Goal: Task Accomplishment & Management: Manage account settings

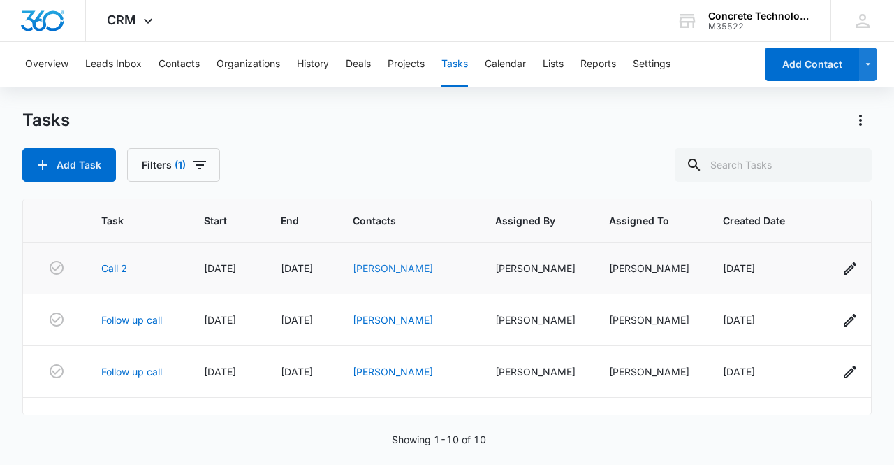
click at [400, 265] on link "[PERSON_NAME]" at bounding box center [393, 268] width 80 height 12
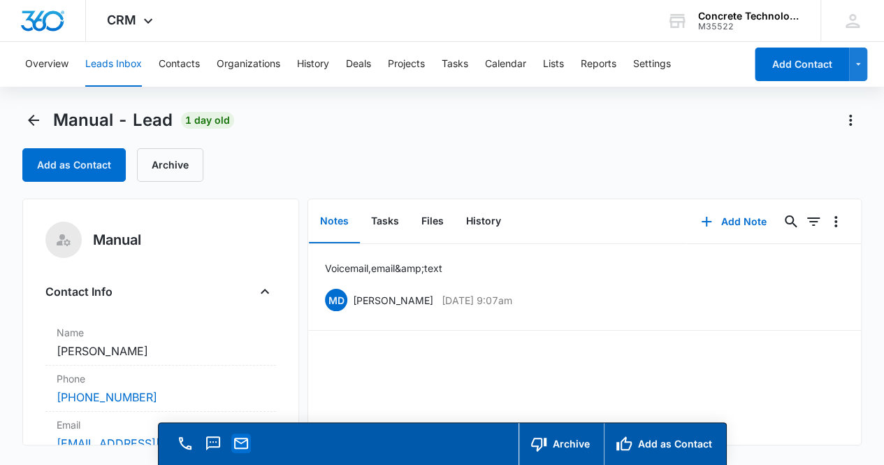
click at [247, 445] on icon "Email" at bounding box center [241, 443] width 17 height 17
click at [790, 379] on div "Voicemail, email &amp; text MD [PERSON_NAME] [DATE] 9:07am Delete Edit" at bounding box center [584, 344] width 553 height 201
click at [737, 220] on button "Add Note" at bounding box center [733, 222] width 93 height 34
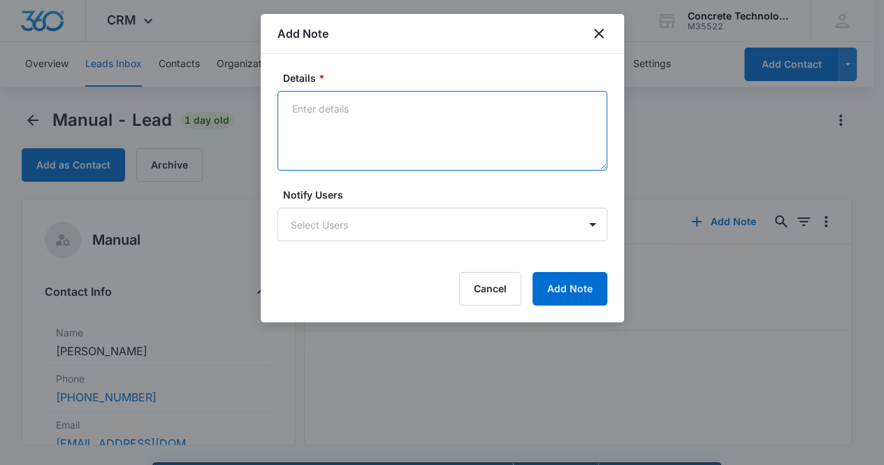
click at [360, 130] on textarea "Details *" at bounding box center [442, 131] width 330 height 80
type textarea "Voicemail, email & text"
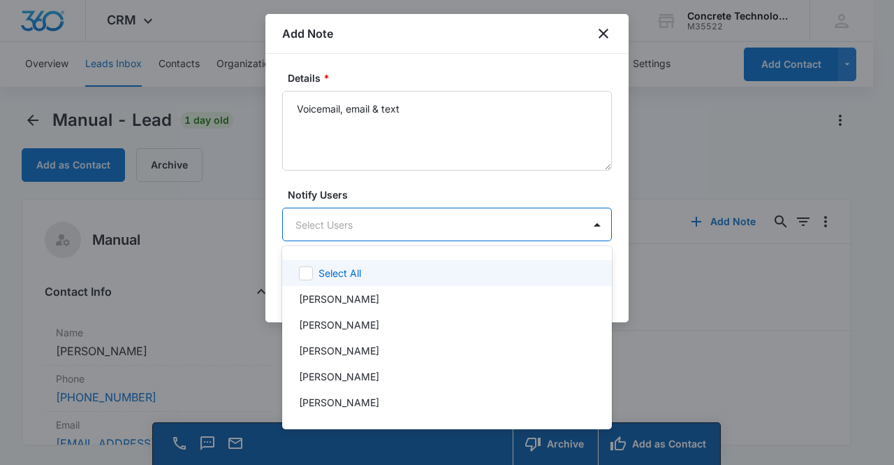
click at [341, 218] on body "CRM Apps Reputation Websites Forms CRM Email Social Content Ads Intelligence Fi…" at bounding box center [447, 232] width 894 height 465
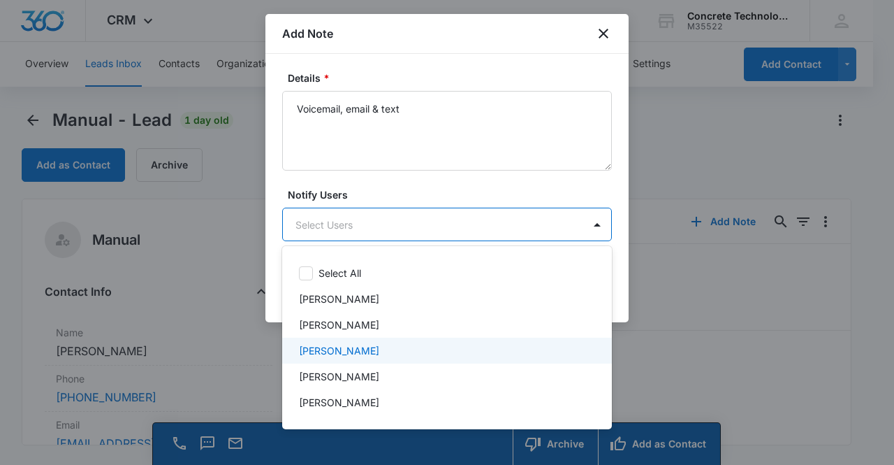
click at [349, 348] on p "[PERSON_NAME]" at bounding box center [339, 350] width 80 height 15
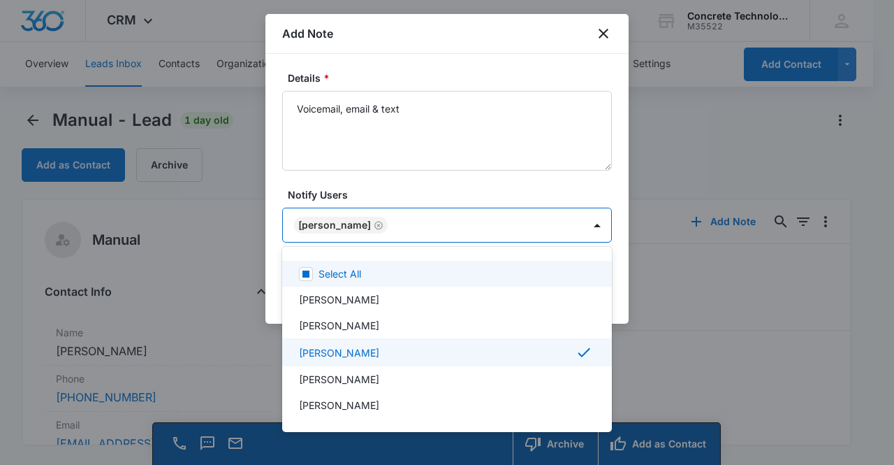
click at [352, 224] on div at bounding box center [447, 232] width 894 height 465
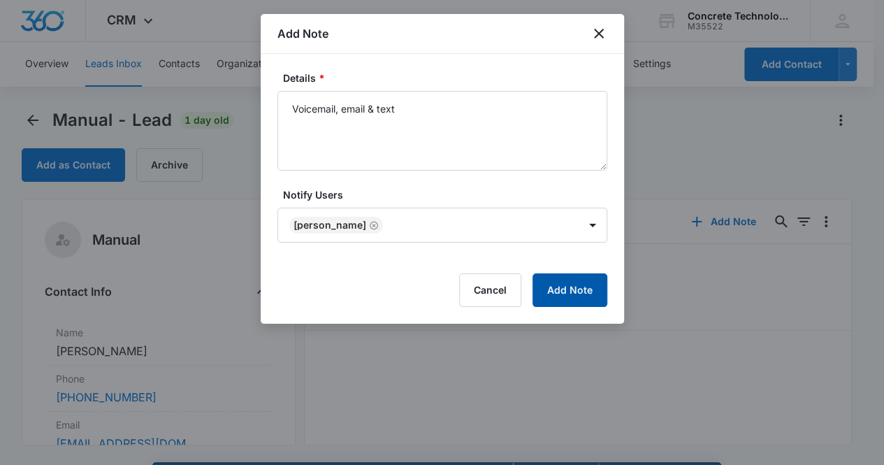
click at [573, 287] on button "Add Note" at bounding box center [569, 290] width 75 height 34
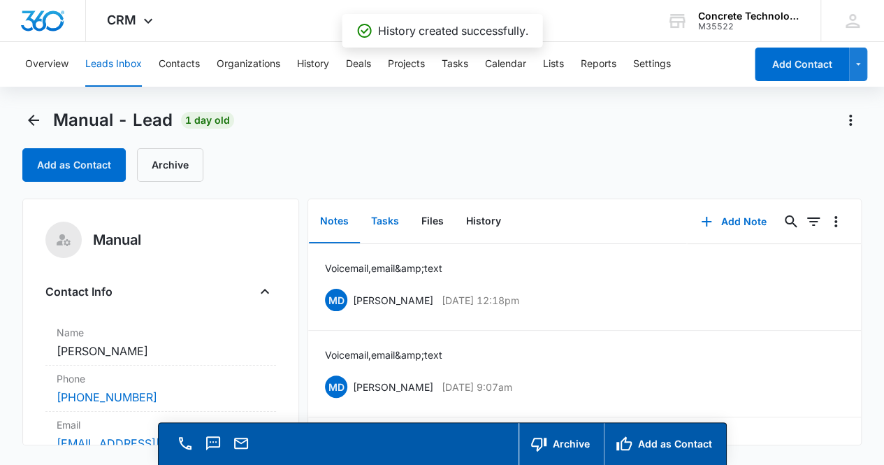
click at [393, 224] on button "Tasks" at bounding box center [385, 221] width 50 height 43
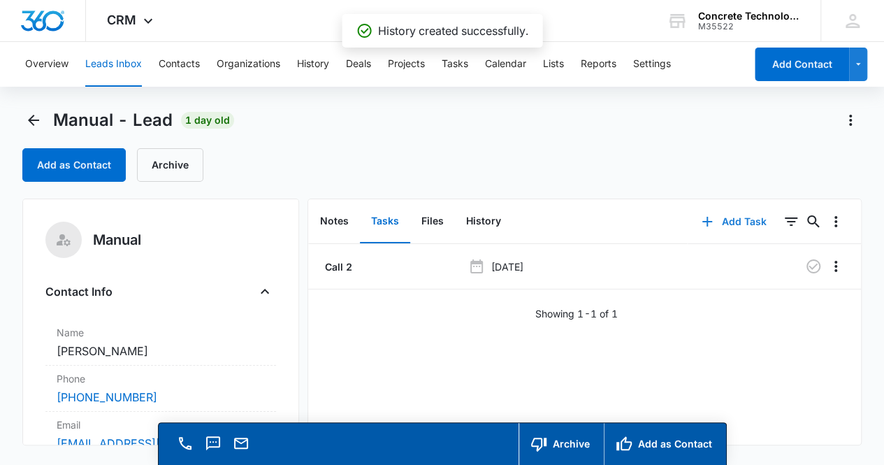
click at [734, 222] on button "Add Task" at bounding box center [734, 222] width 92 height 34
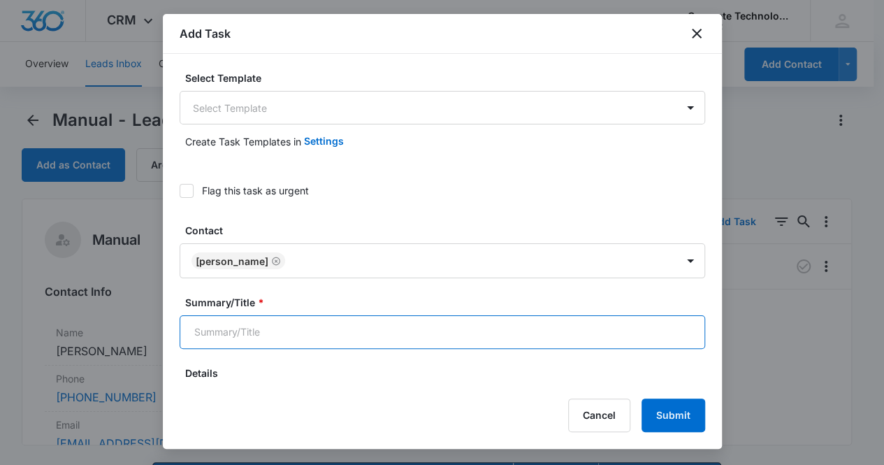
click at [387, 329] on input "Summary/Title *" at bounding box center [442, 332] width 525 height 34
type input "Call 3"
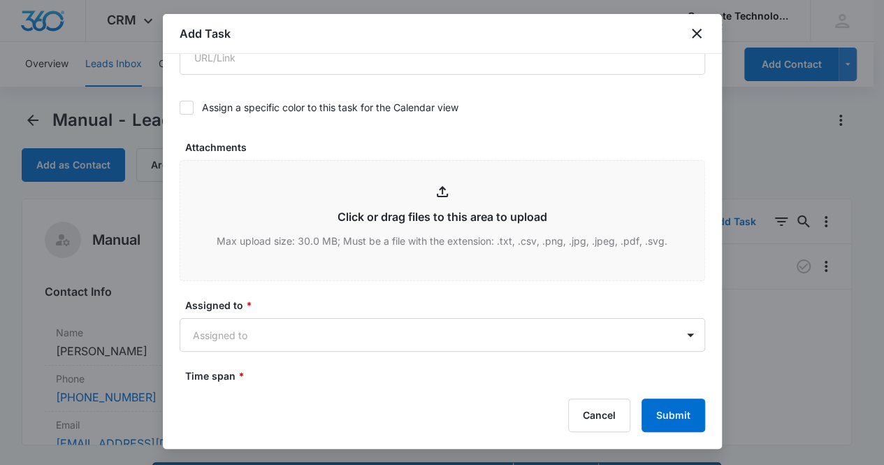
scroll to position [646, 0]
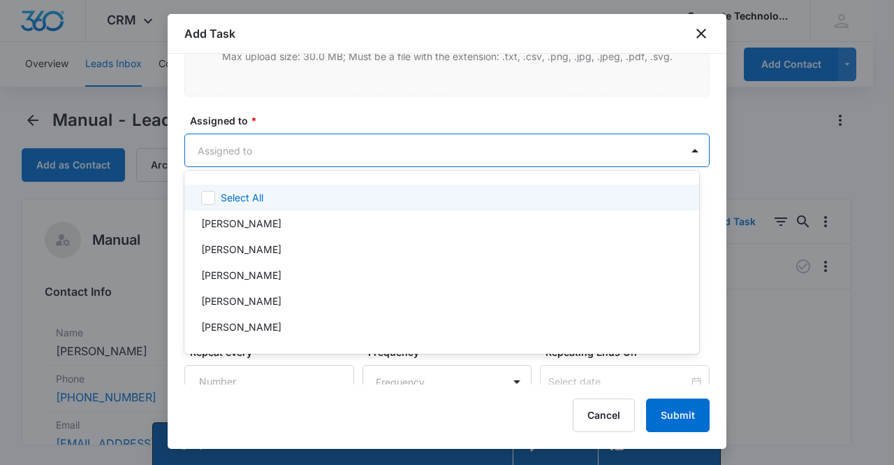
click at [321, 151] on body "CRM Apps Reputation Websites Forms CRM Email Social Content Ads Intelligence Fi…" at bounding box center [447, 232] width 894 height 465
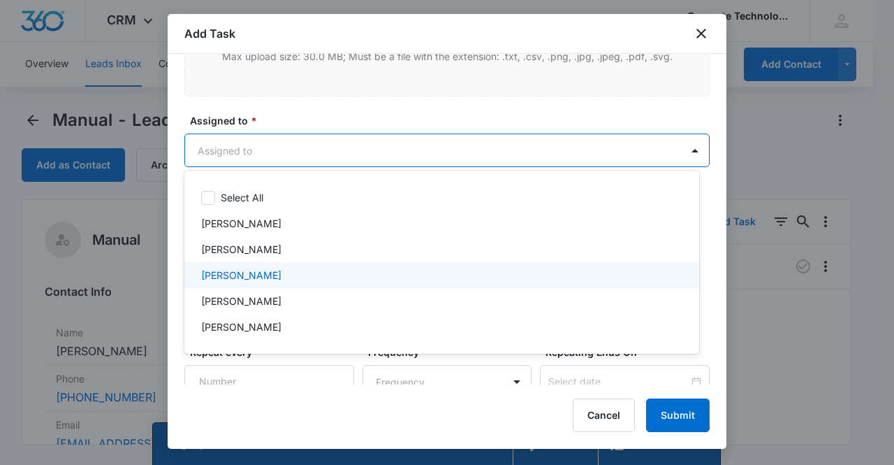
click at [272, 279] on div "[PERSON_NAME]" at bounding box center [440, 275] width 479 height 15
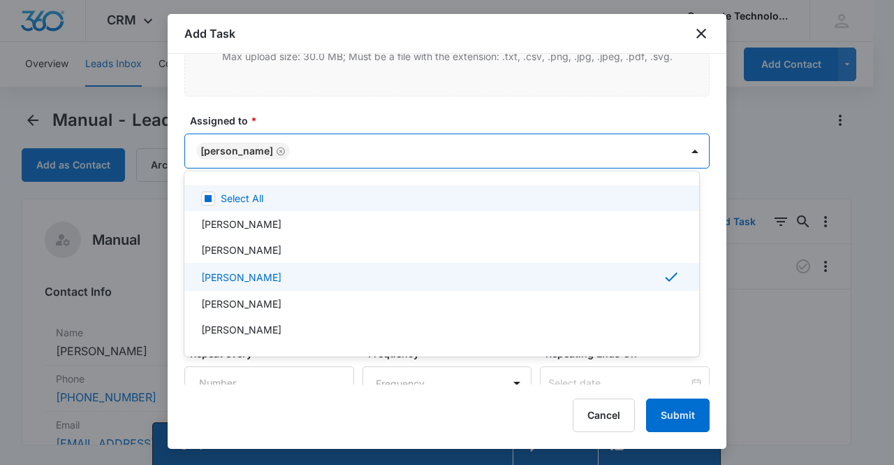
click at [246, 149] on div at bounding box center [447, 232] width 894 height 465
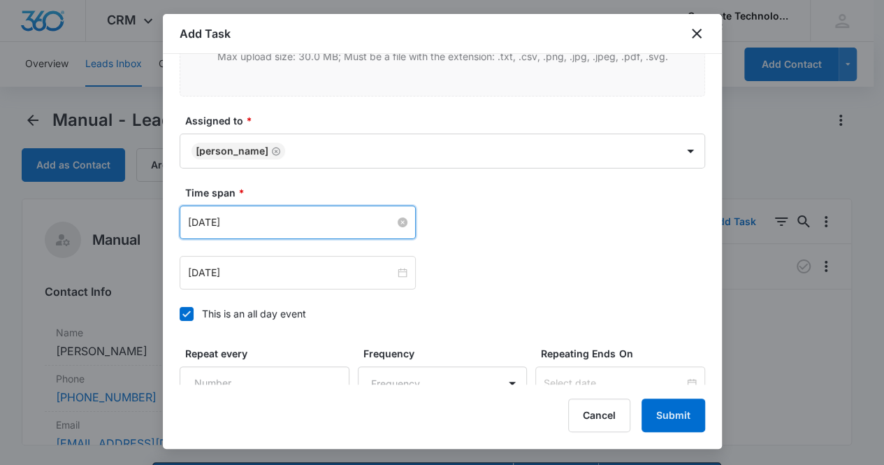
click at [275, 218] on input "[DATE]" at bounding box center [291, 221] width 207 height 15
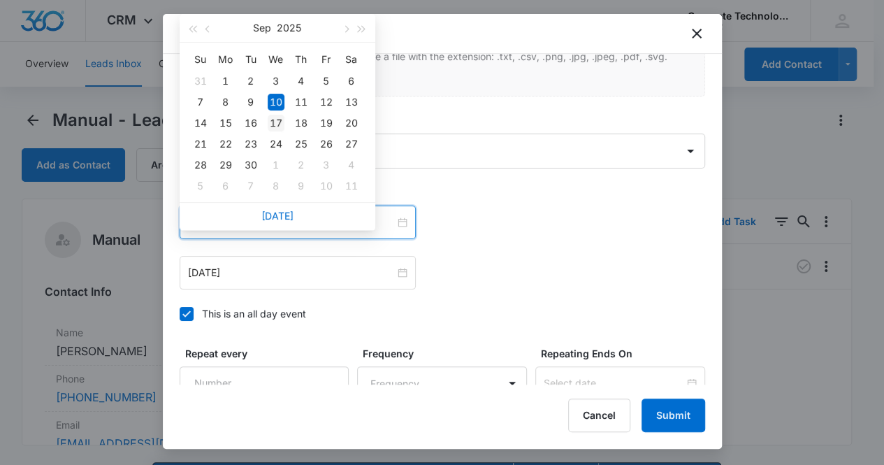
type input "[DATE]"
click at [277, 124] on div "17" at bounding box center [276, 123] width 17 height 17
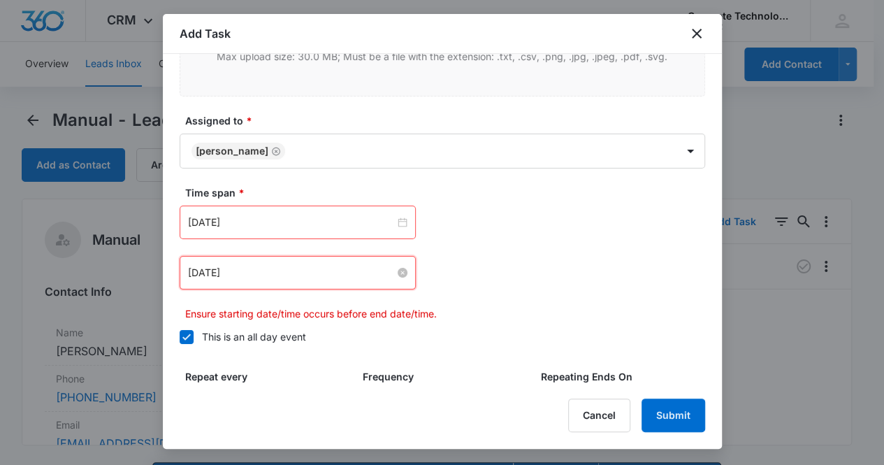
click at [320, 268] on input "[DATE]" at bounding box center [291, 272] width 207 height 15
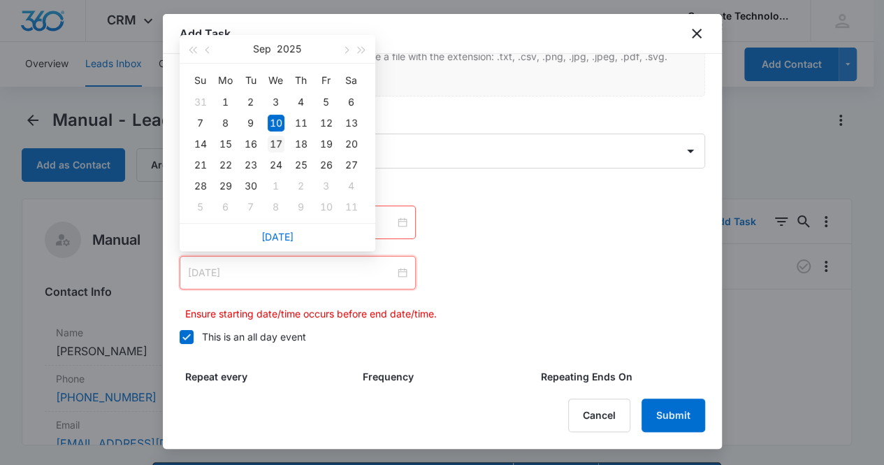
type input "[DATE]"
click at [276, 148] on div "17" at bounding box center [276, 144] width 17 height 17
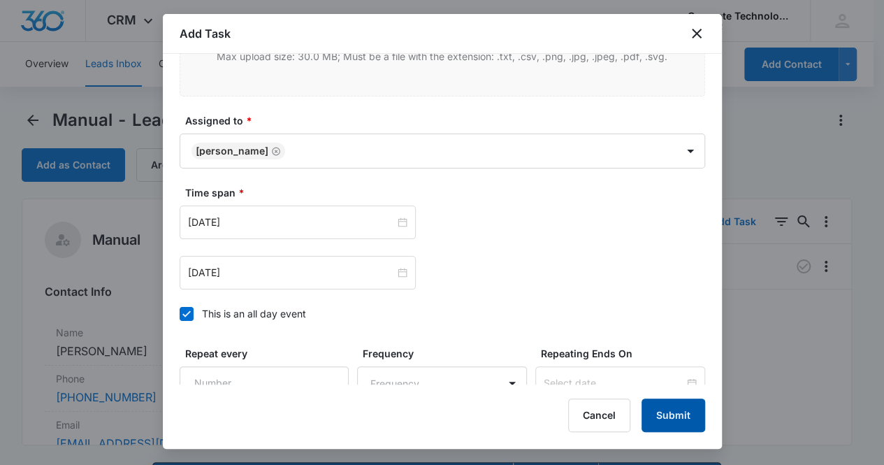
click at [675, 416] on button "Submit" at bounding box center [673, 415] width 64 height 34
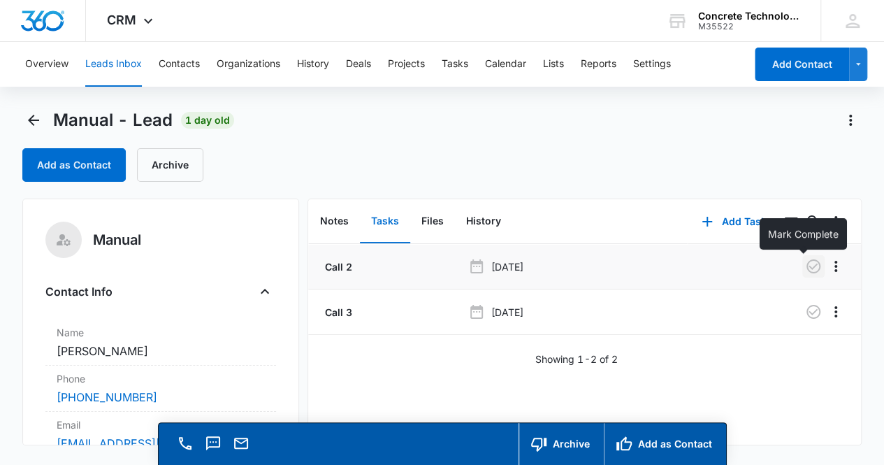
click at [806, 272] on icon "button" at bounding box center [813, 266] width 14 height 14
click at [327, 225] on button "Notes" at bounding box center [334, 221] width 51 height 43
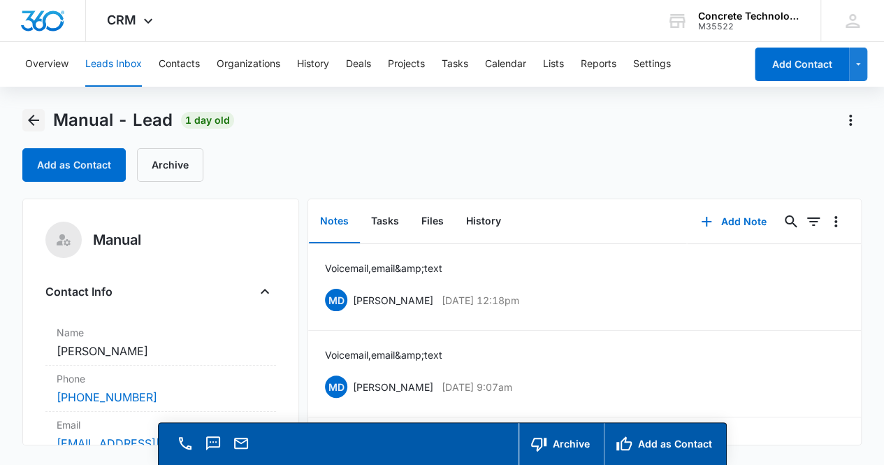
click at [28, 121] on icon "Back" at bounding box center [33, 120] width 17 height 17
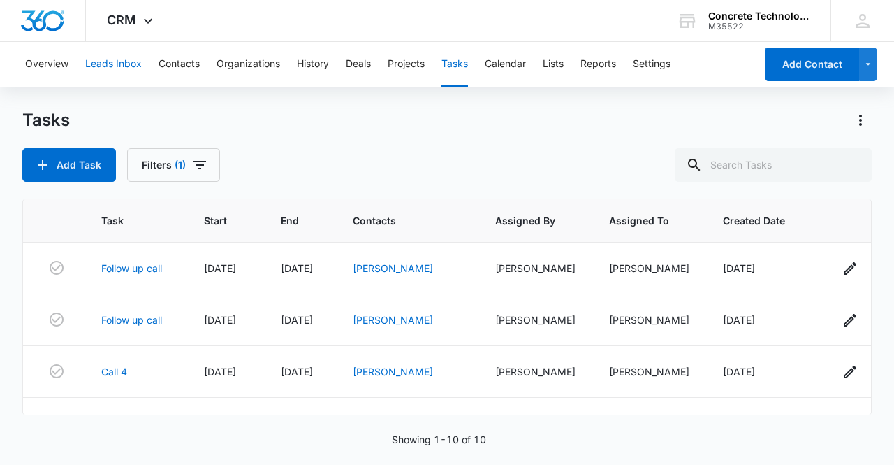
click at [115, 64] on button "Leads Inbox" at bounding box center [113, 64] width 57 height 45
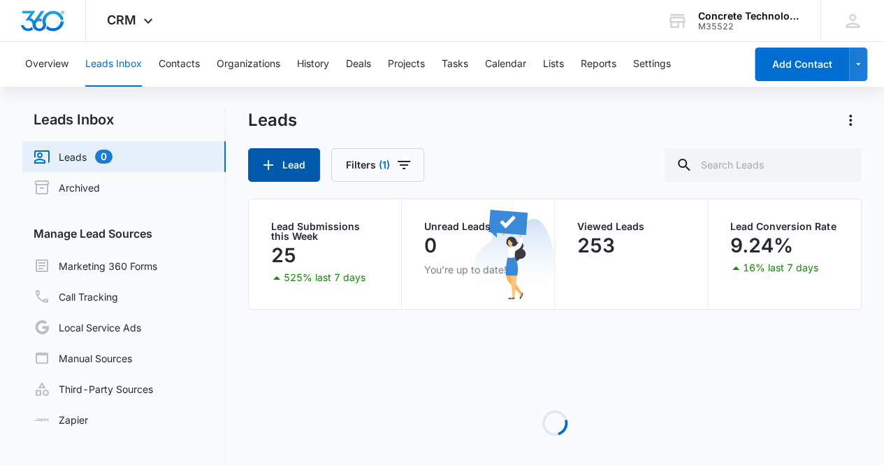
click at [271, 173] on icon "button" at bounding box center [268, 165] width 17 height 17
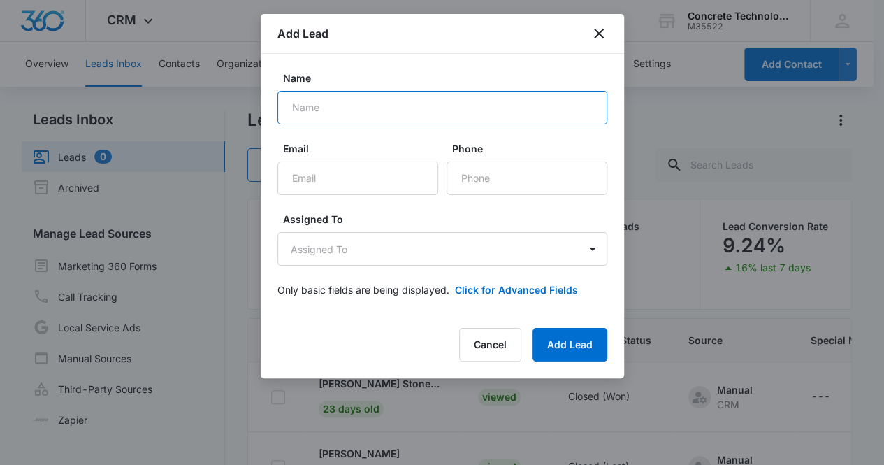
click at [348, 115] on input "Name" at bounding box center [442, 108] width 330 height 34
type input "[PERSON_NAME]"
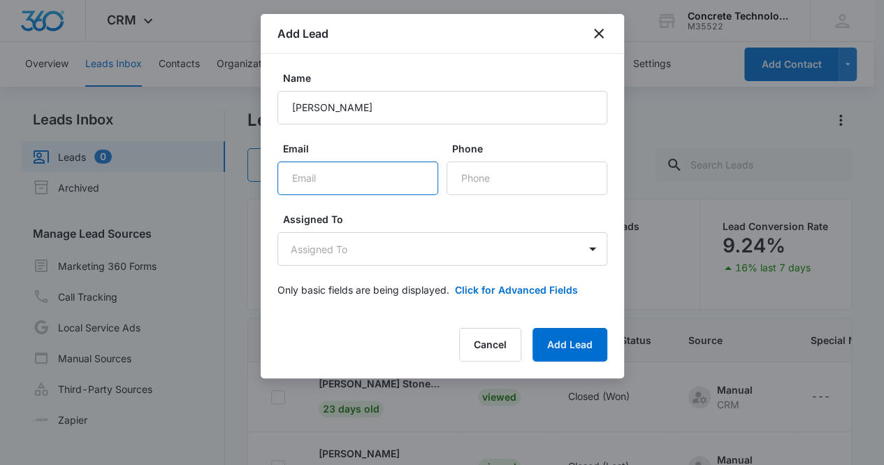
click at [328, 178] on input "Email" at bounding box center [357, 178] width 161 height 34
paste input "[EMAIL_ADDRESS][DOMAIN_NAME]"
type input "[EMAIL_ADDRESS][DOMAIN_NAME]"
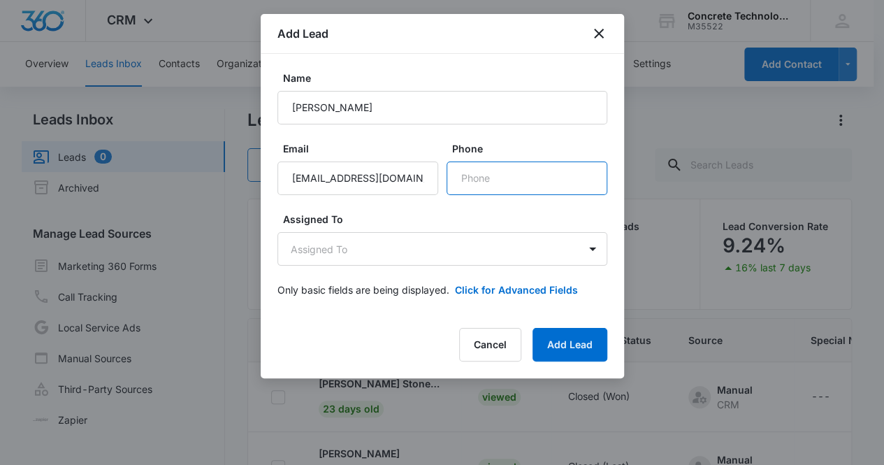
click at [500, 178] on input "Phone" at bounding box center [526, 178] width 161 height 34
paste input "[PHONE_NUMBER]"
type input "[PHONE_NUMBER]"
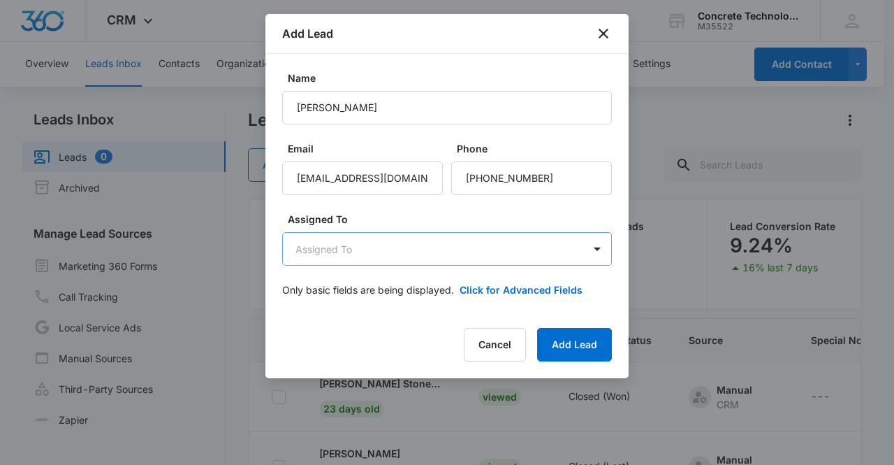
click at [428, 255] on body "CRM Apps Reputation Websites Forms CRM Email Social Content Ads Intelligence Fi…" at bounding box center [447, 291] width 894 height 583
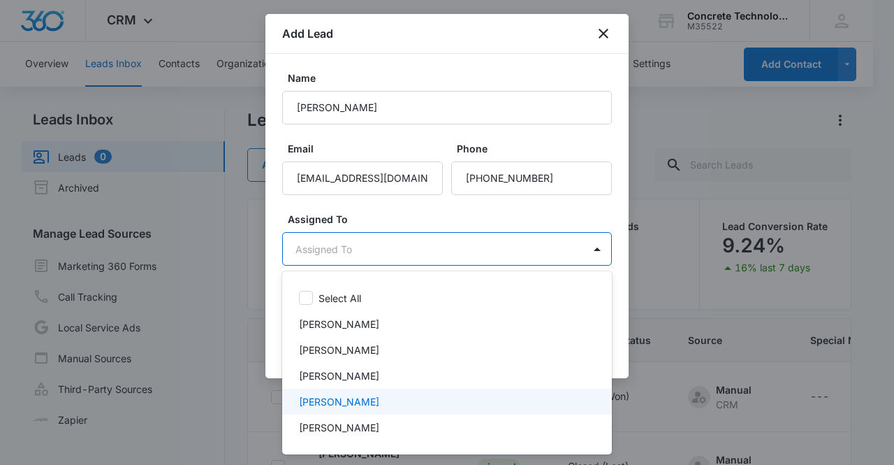
click at [372, 402] on div "[PERSON_NAME]" at bounding box center [445, 401] width 293 height 15
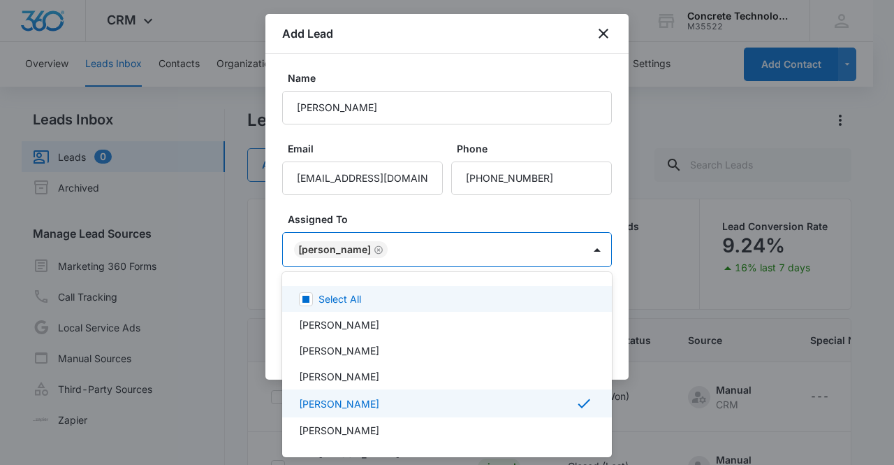
click at [340, 249] on div at bounding box center [447, 232] width 894 height 465
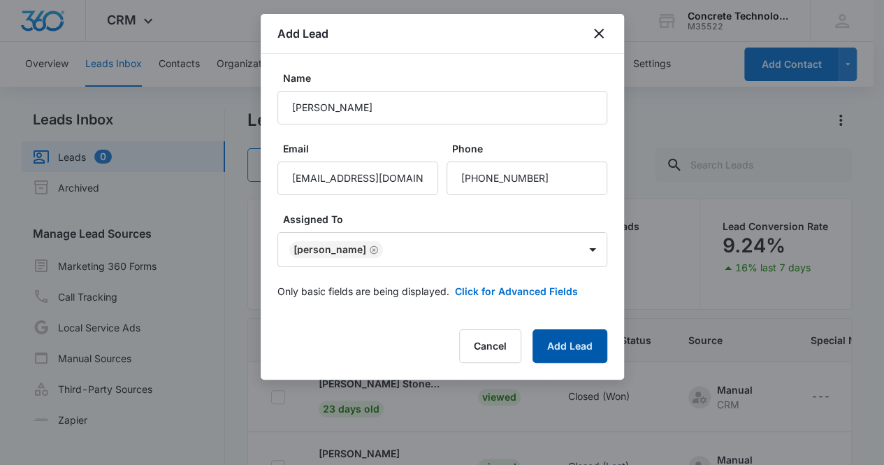
click at [570, 347] on button "Add Lead" at bounding box center [569, 346] width 75 height 34
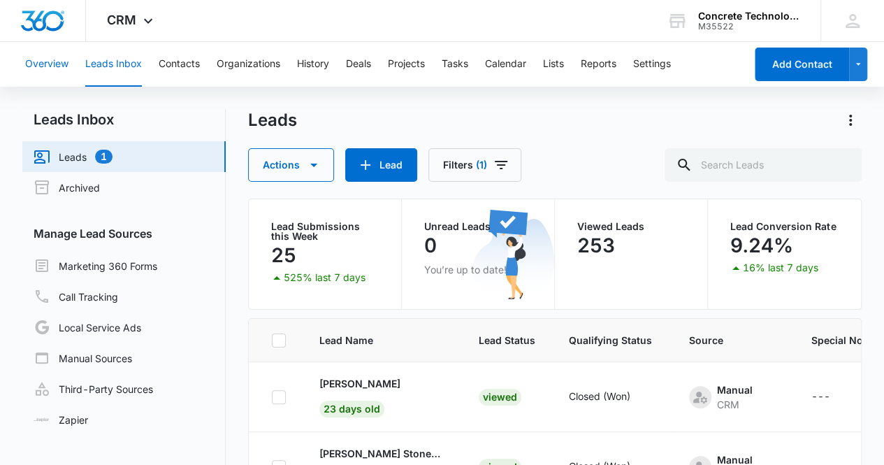
click at [45, 65] on button "Overview" at bounding box center [46, 64] width 43 height 45
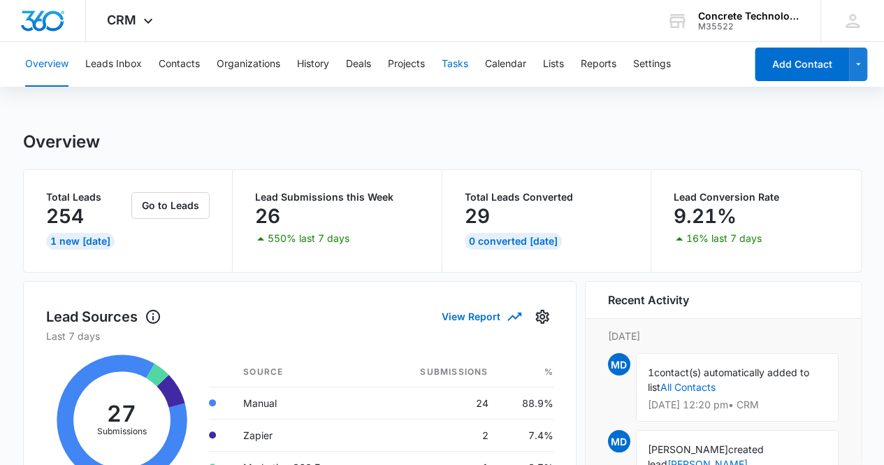
click at [463, 64] on button "Tasks" at bounding box center [455, 64] width 27 height 45
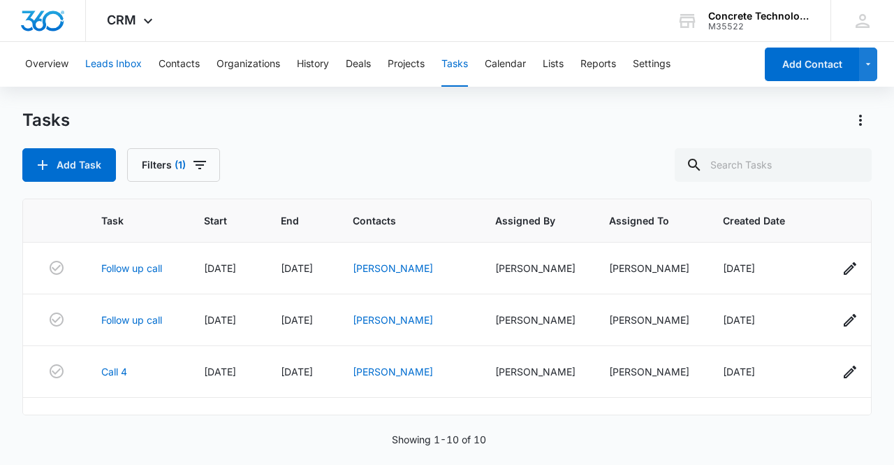
click at [110, 61] on button "Leads Inbox" at bounding box center [113, 64] width 57 height 45
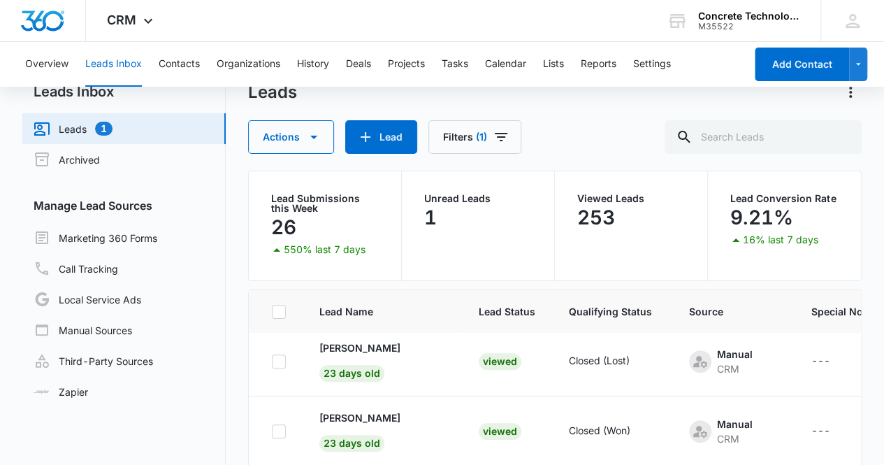
scroll to position [117, 0]
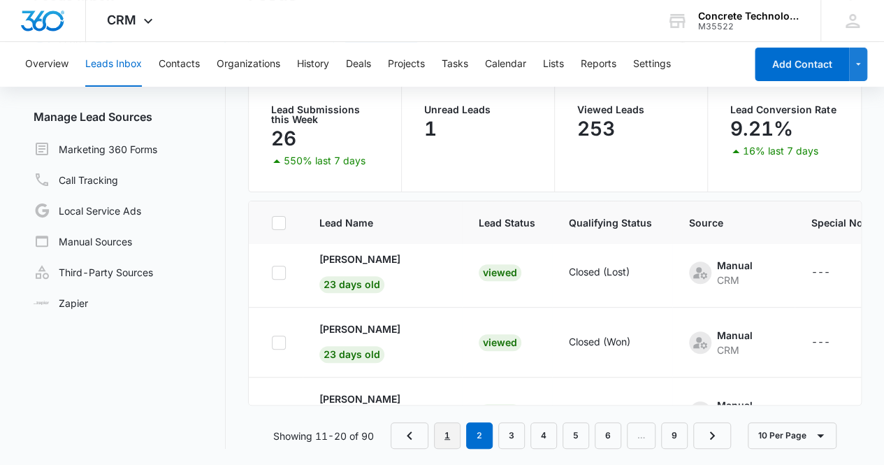
click at [444, 434] on link "1" at bounding box center [447, 435] width 27 height 27
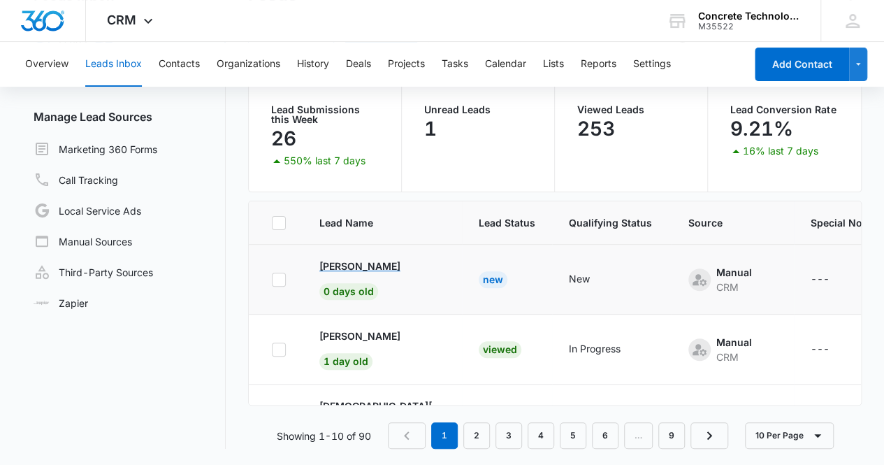
click at [366, 263] on p "[PERSON_NAME]" at bounding box center [359, 266] width 81 height 15
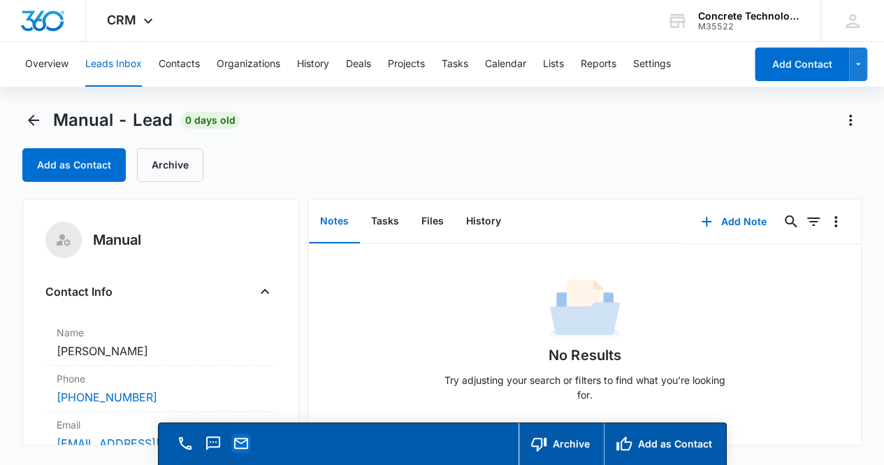
click at [240, 447] on icon "Email" at bounding box center [241, 442] width 14 height 11
click at [785, 335] on div "No Results Try adjusting your search or filters to find what you’re looking for." at bounding box center [584, 344] width 553 height 138
click at [747, 224] on button "Add Note" at bounding box center [733, 222] width 93 height 34
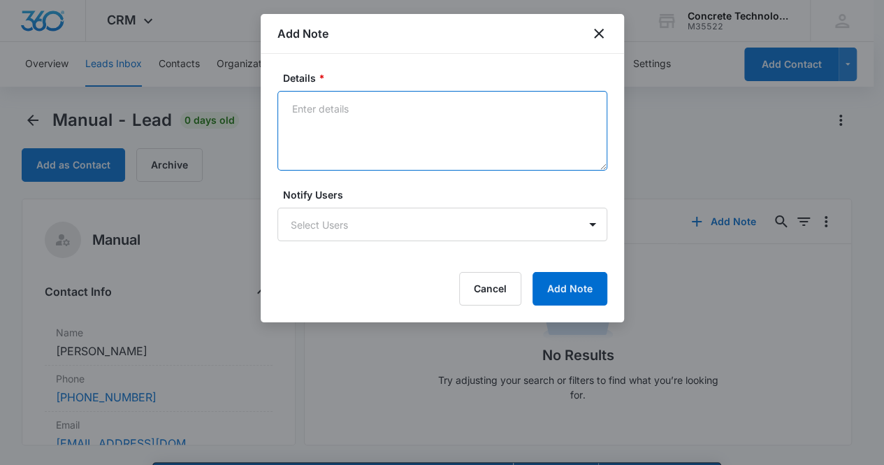
click at [301, 111] on textarea "Details *" at bounding box center [442, 131] width 330 height 80
type textarea "Voicemail, email & text"
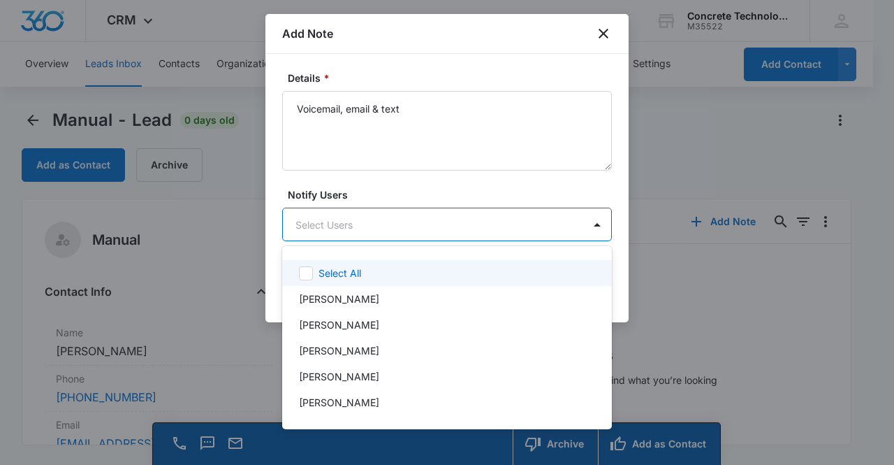
click at [376, 227] on body "CRM Apps Reputation Websites Forms CRM Email Social Content Ads Intelligence Fi…" at bounding box center [447, 232] width 894 height 465
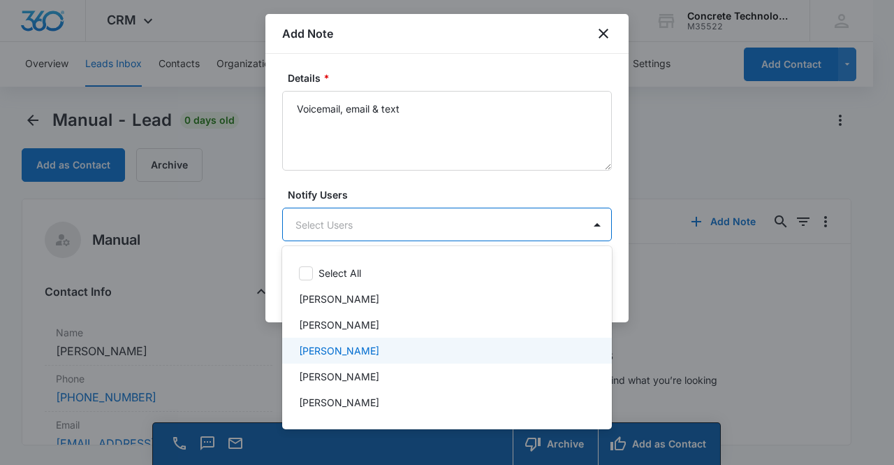
click at [373, 350] on div "[PERSON_NAME]" at bounding box center [445, 350] width 293 height 15
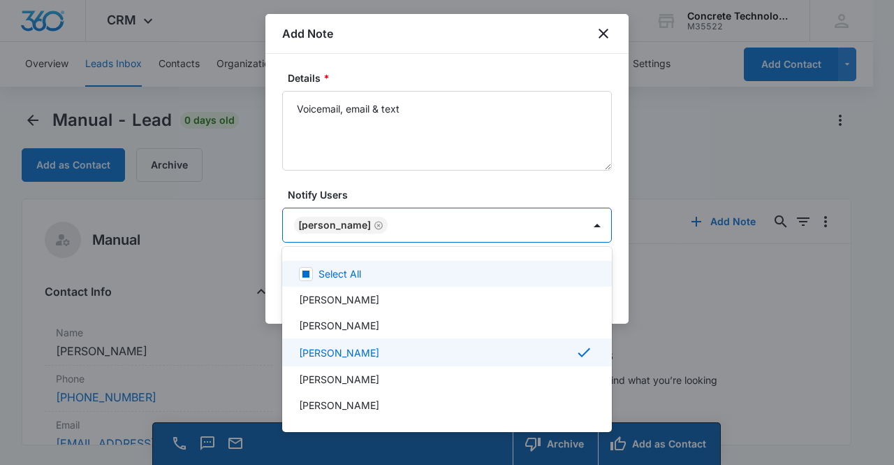
click at [341, 228] on div at bounding box center [447, 232] width 894 height 465
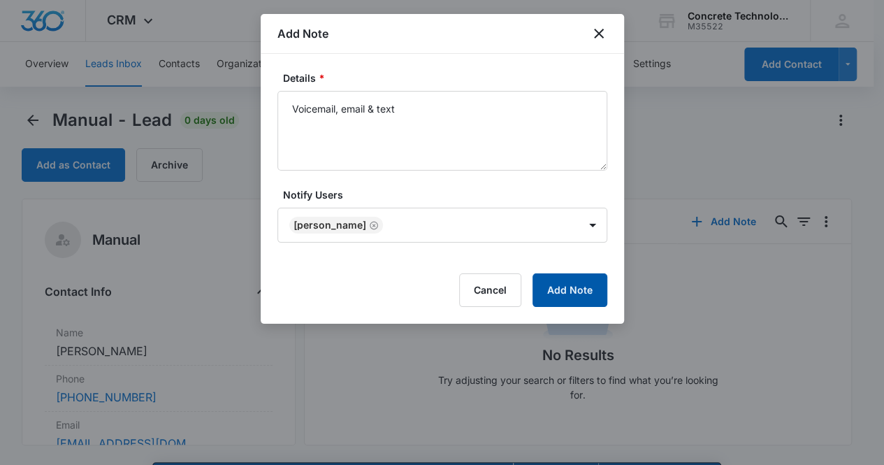
click at [572, 294] on button "Add Note" at bounding box center [569, 290] width 75 height 34
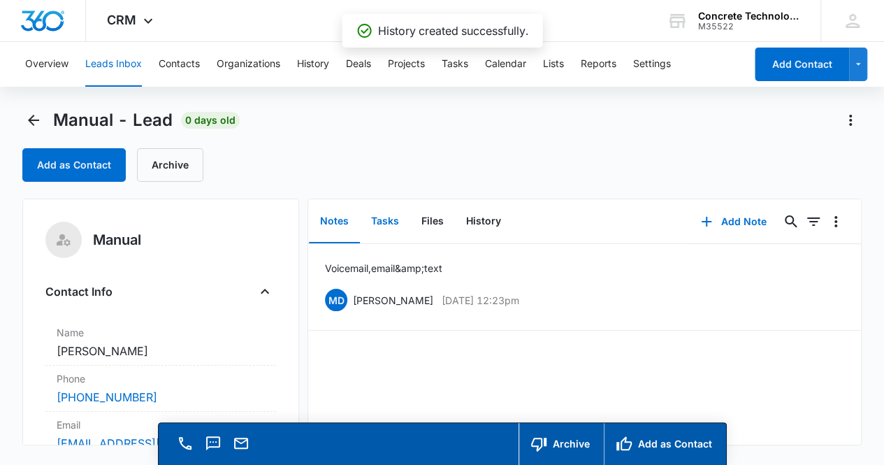
click at [383, 224] on button "Tasks" at bounding box center [385, 221] width 50 height 43
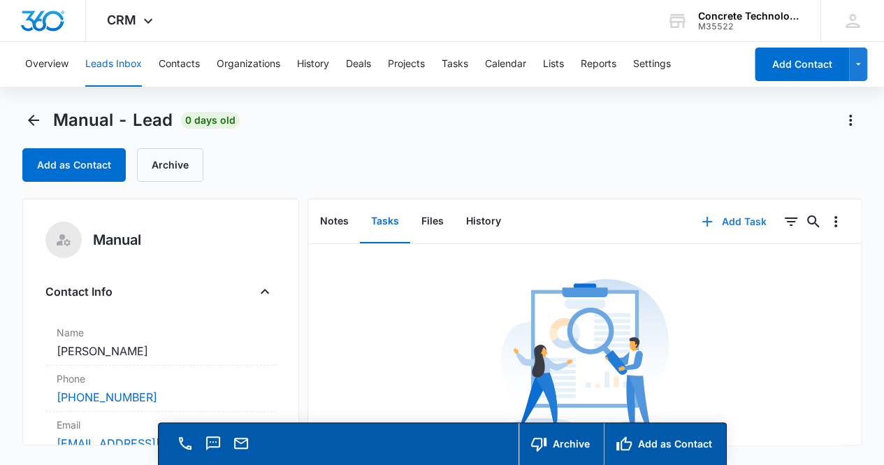
click at [727, 220] on button "Add Task" at bounding box center [734, 222] width 92 height 34
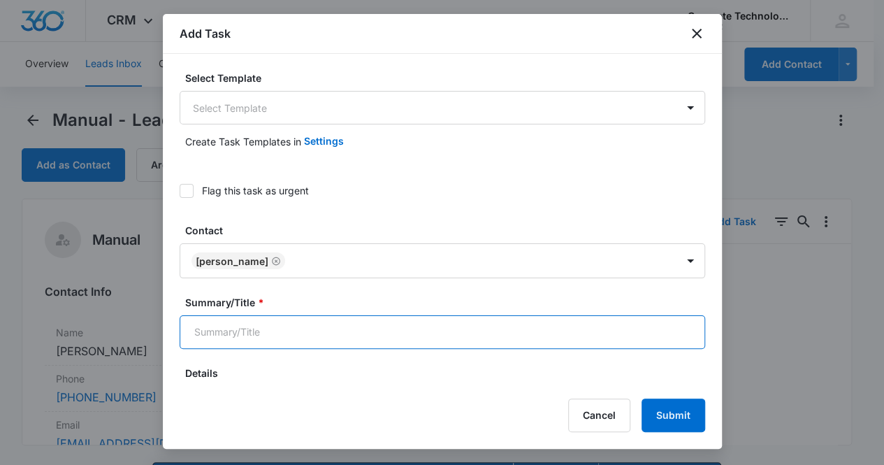
click at [290, 342] on input "Summary/Title *" at bounding box center [442, 332] width 525 height 34
type input "Call 2"
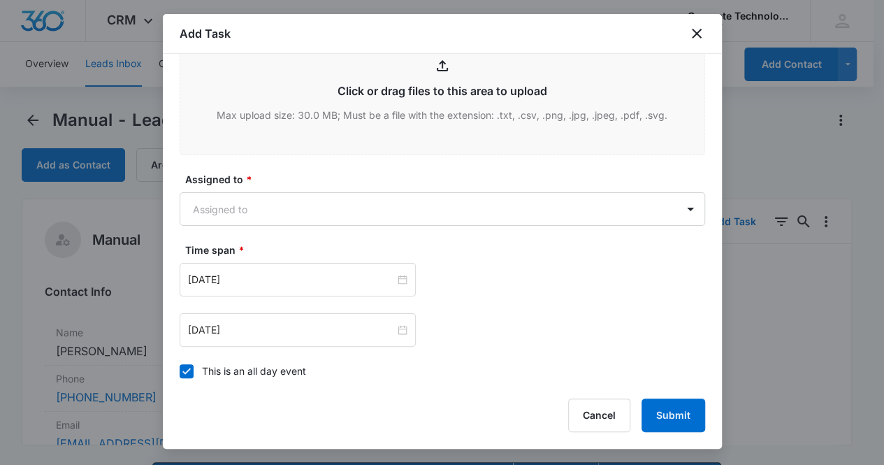
scroll to position [596, 0]
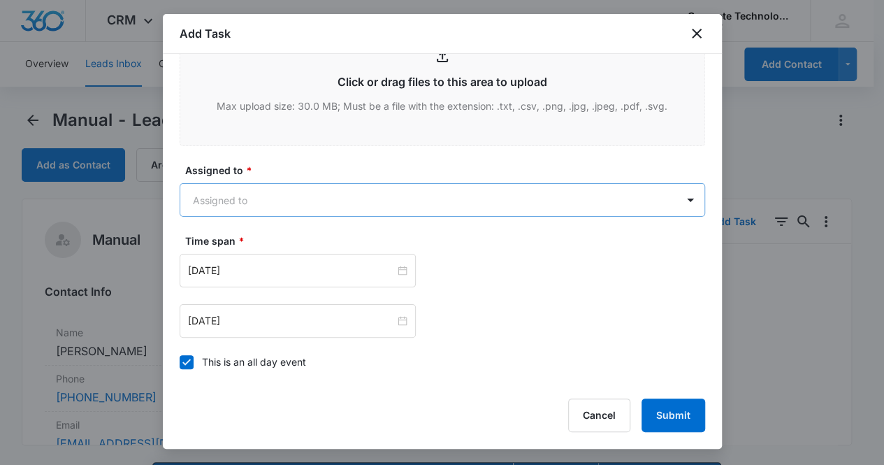
click at [386, 189] on body "CRM Apps Reputation Websites Forms CRM Email Social Content Ads Intelligence Fi…" at bounding box center [442, 252] width 884 height 504
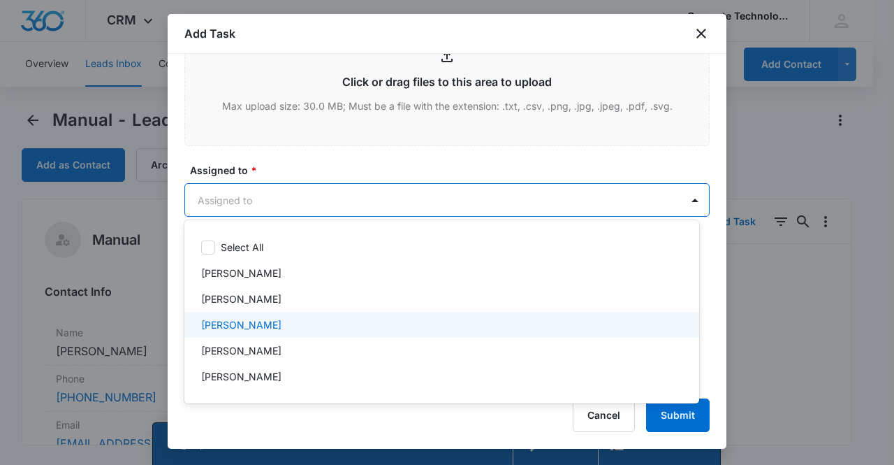
click at [275, 323] on div "[PERSON_NAME]" at bounding box center [440, 324] width 479 height 15
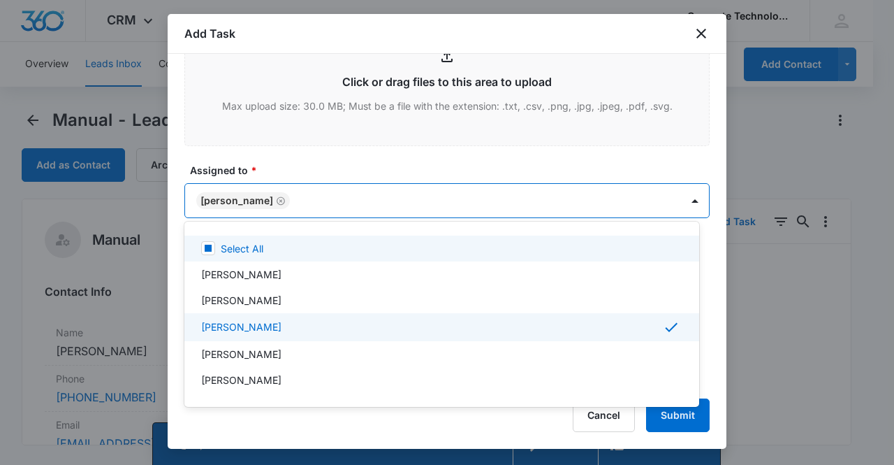
click at [251, 195] on div at bounding box center [447, 232] width 894 height 465
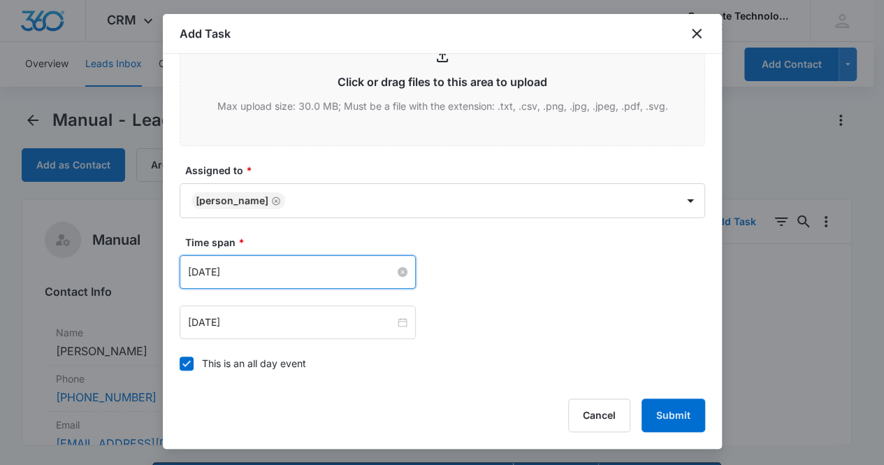
click at [264, 270] on input "[DATE]" at bounding box center [291, 271] width 207 height 15
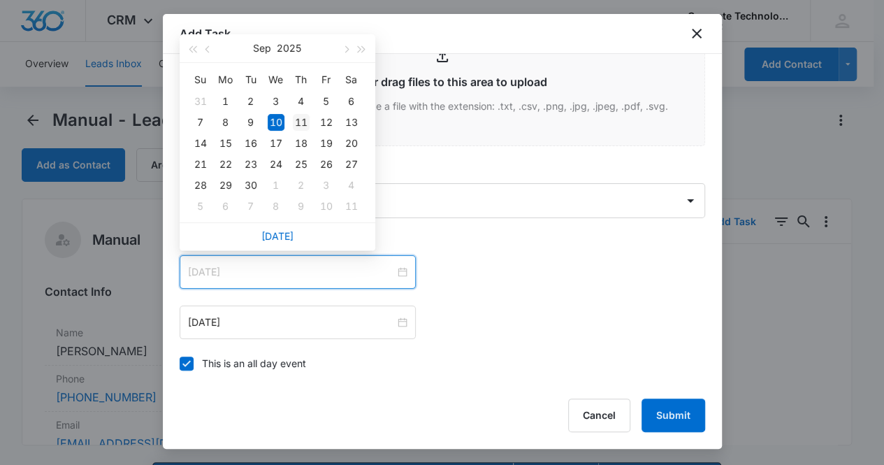
type input "[DATE]"
click at [298, 123] on div "11" at bounding box center [301, 122] width 17 height 17
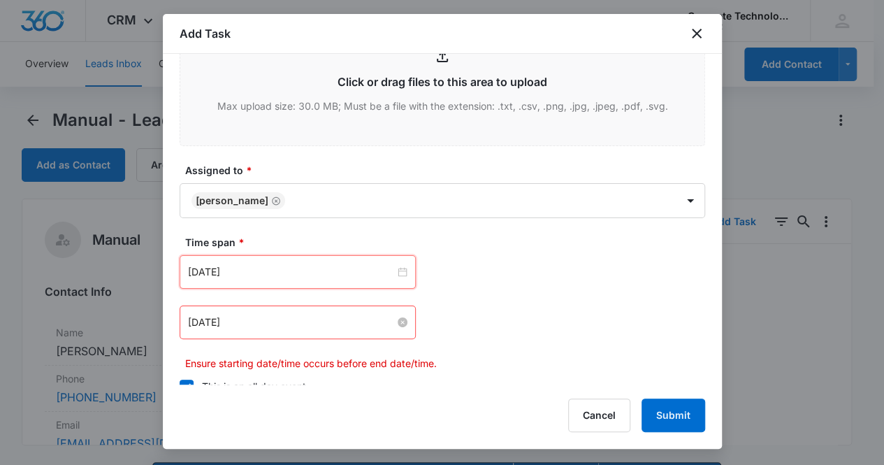
click at [275, 325] on input "[DATE]" at bounding box center [291, 321] width 207 height 15
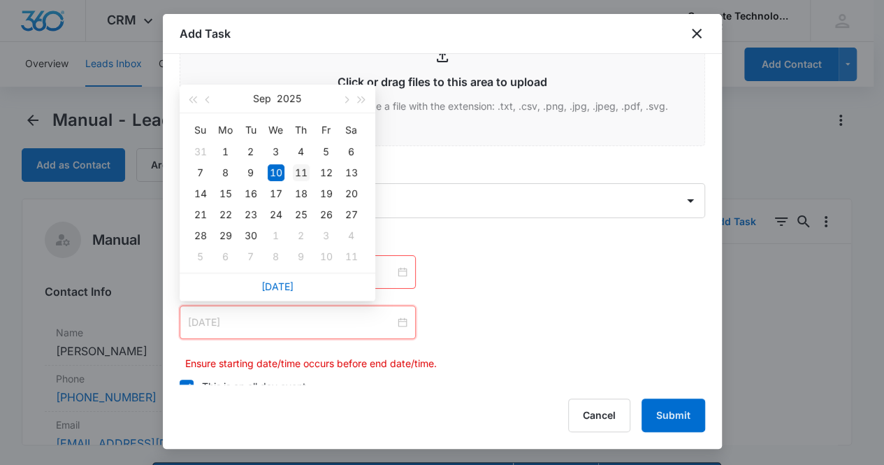
type input "[DATE]"
click at [297, 173] on div "11" at bounding box center [301, 172] width 17 height 17
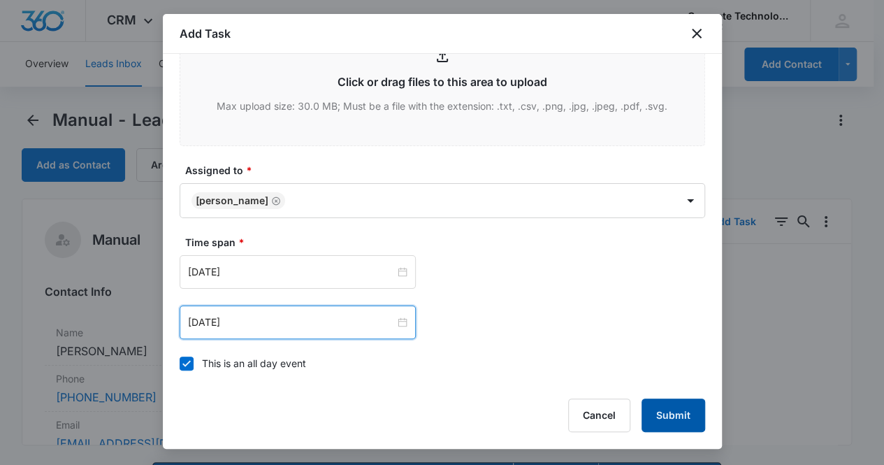
click at [675, 415] on button "Submit" at bounding box center [673, 415] width 64 height 34
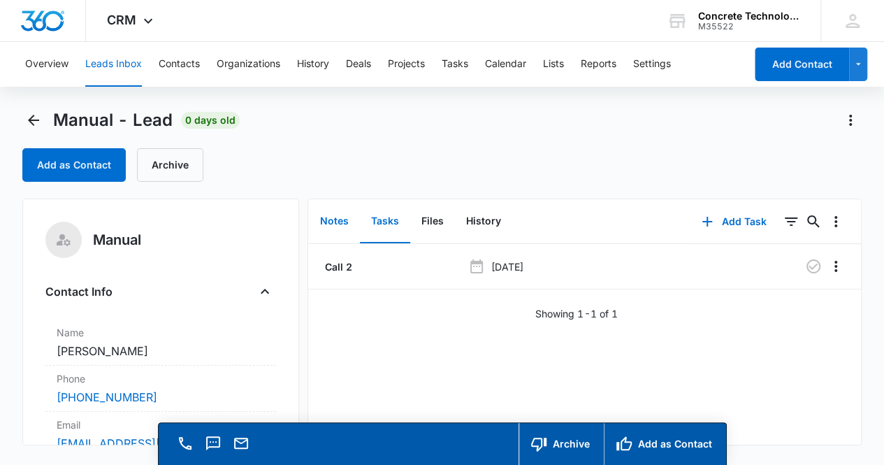
click at [339, 220] on button "Notes" at bounding box center [334, 221] width 51 height 43
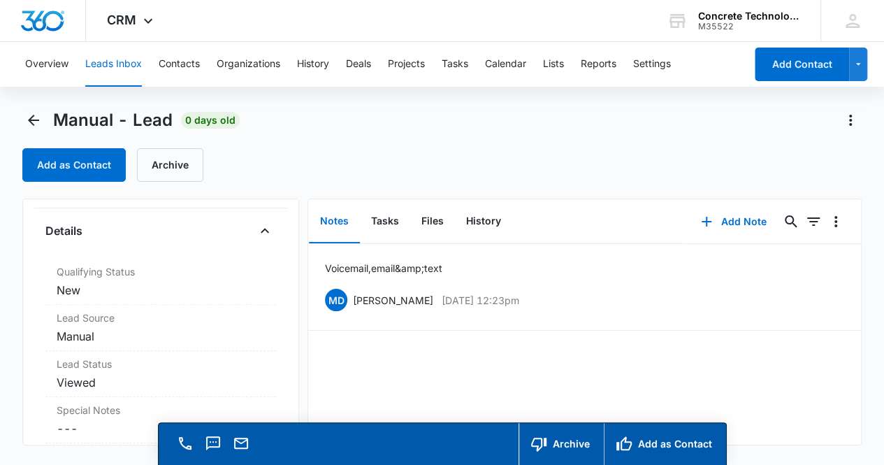
scroll to position [362, 0]
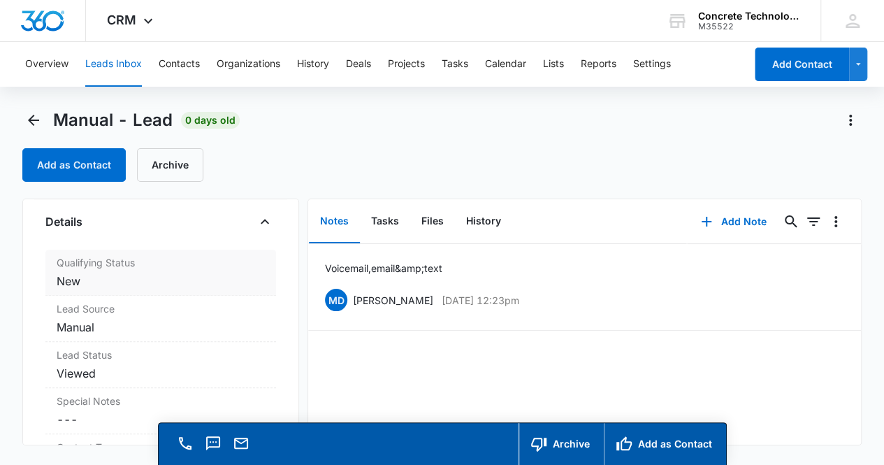
click at [143, 272] on dd "Cancel Save Changes New" at bounding box center [161, 280] width 209 height 17
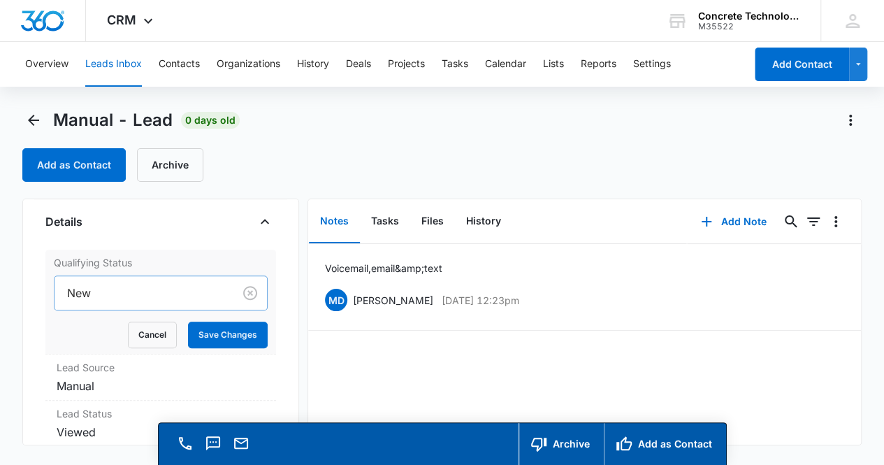
click at [136, 290] on div at bounding box center [141, 293] width 149 height 20
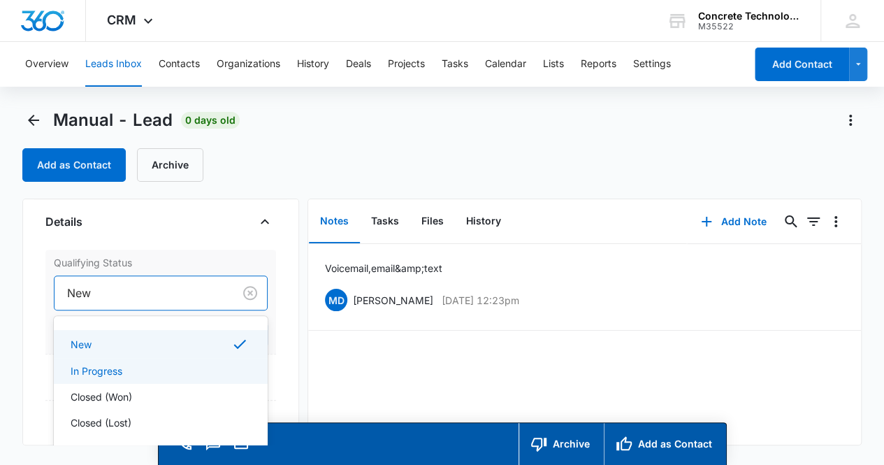
click at [133, 367] on div "In Progress" at bounding box center [160, 370] width 178 height 15
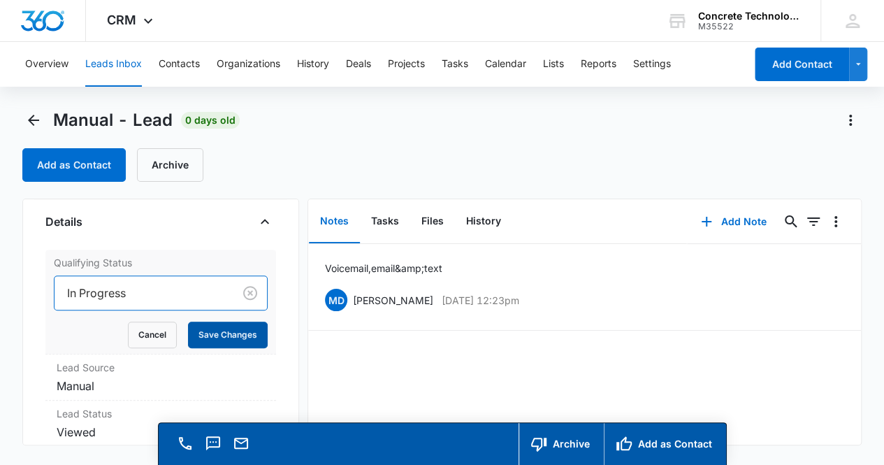
click at [209, 337] on button "Save Changes" at bounding box center [228, 334] width 80 height 27
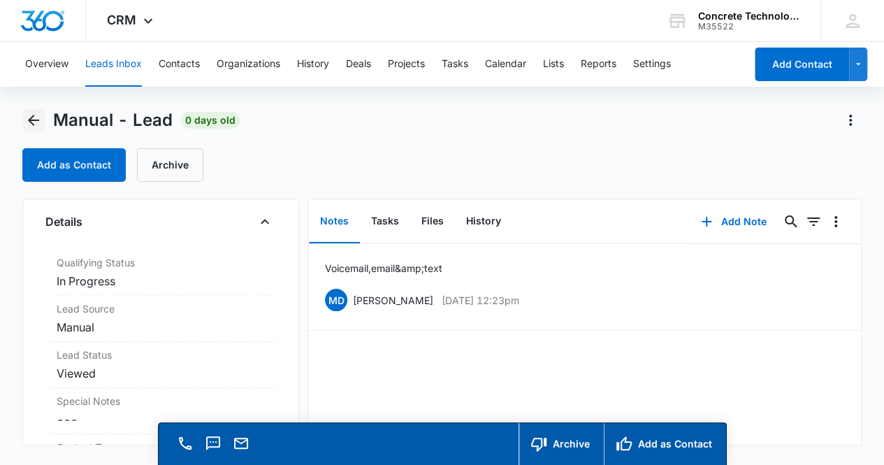
click at [29, 122] on icon "Back" at bounding box center [33, 120] width 17 height 17
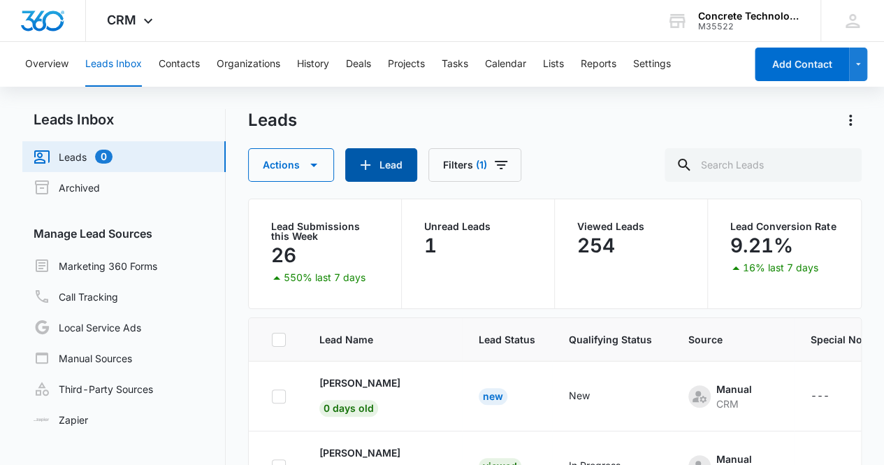
click at [384, 169] on button "Lead" at bounding box center [381, 165] width 72 height 34
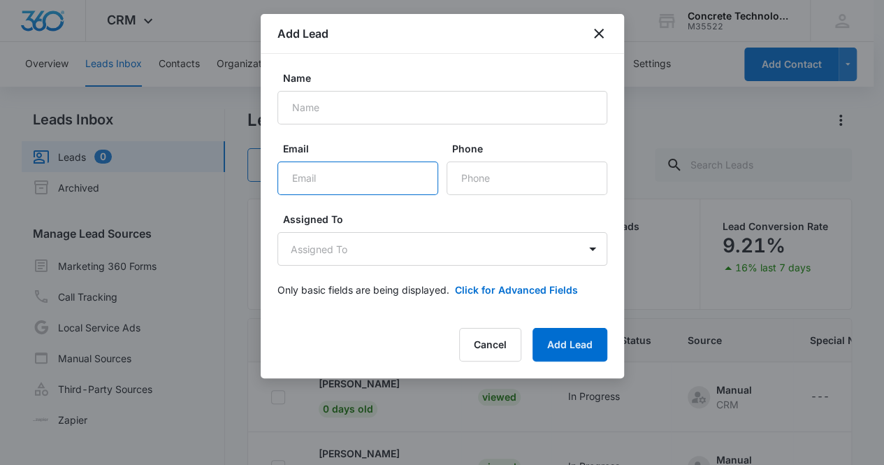
click at [321, 184] on input "Email" at bounding box center [357, 178] width 161 height 34
paste input "[EMAIL_ADDRESS][DOMAIN_NAME]"
type input "[EMAIL_ADDRESS][DOMAIN_NAME]"
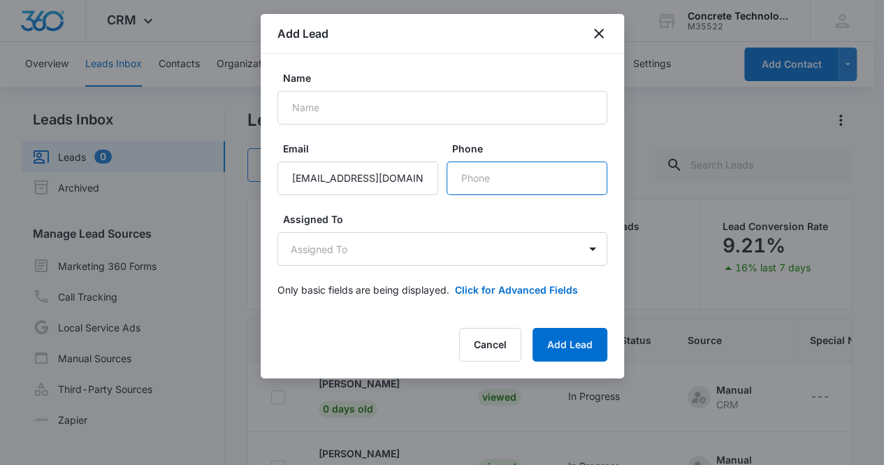
click at [509, 184] on input "Phone" at bounding box center [526, 178] width 161 height 34
click at [463, 177] on input "Phone" at bounding box center [526, 178] width 161 height 34
paste input "[PHONE_NUMBER]"
type input "[PHONE_NUMBER]"
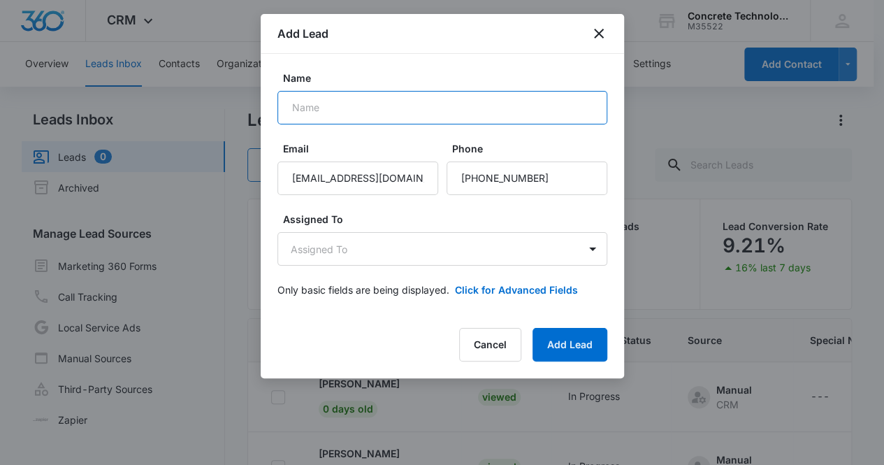
click at [346, 114] on input "Name" at bounding box center [442, 108] width 330 height 34
type input "Antwoione [PERSON_NAME]"
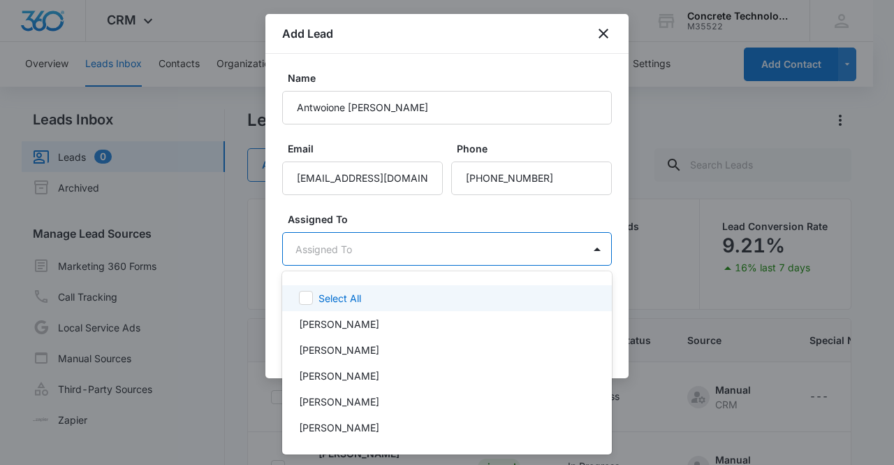
click at [463, 259] on body "CRM Apps Reputation Websites Forms CRM Email Social Content Ads Intelligence Fi…" at bounding box center [447, 232] width 894 height 465
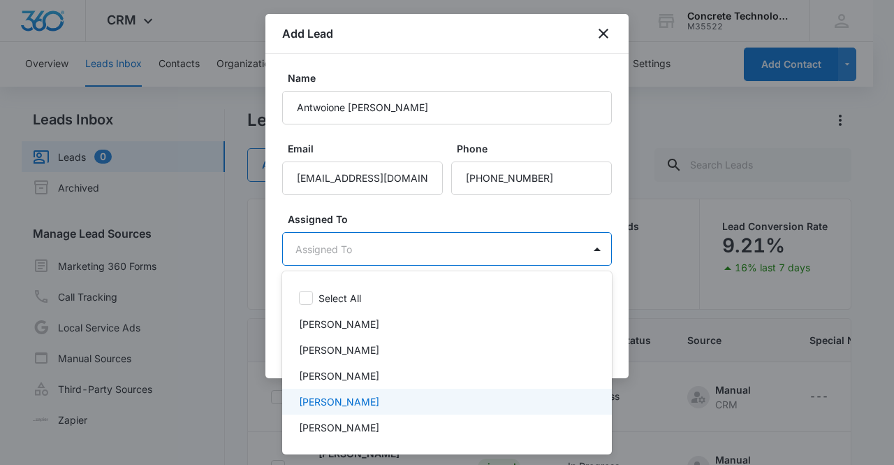
click at [386, 396] on div "[PERSON_NAME]" at bounding box center [445, 401] width 293 height 15
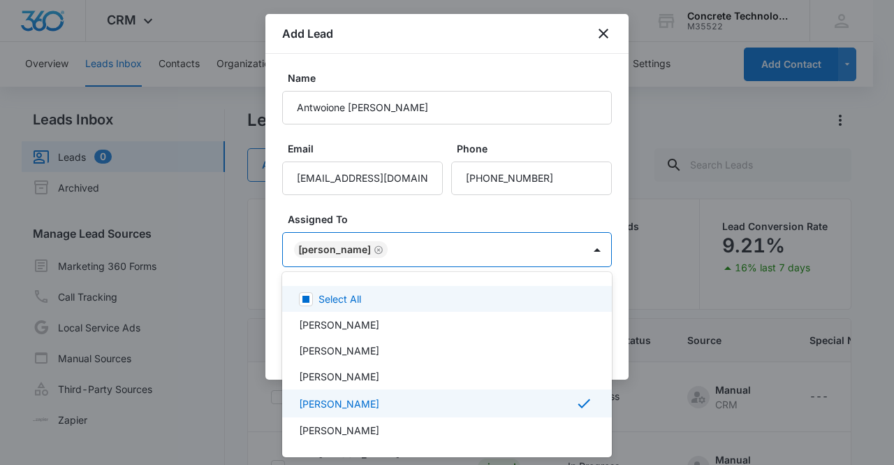
click at [341, 250] on div at bounding box center [447, 232] width 894 height 465
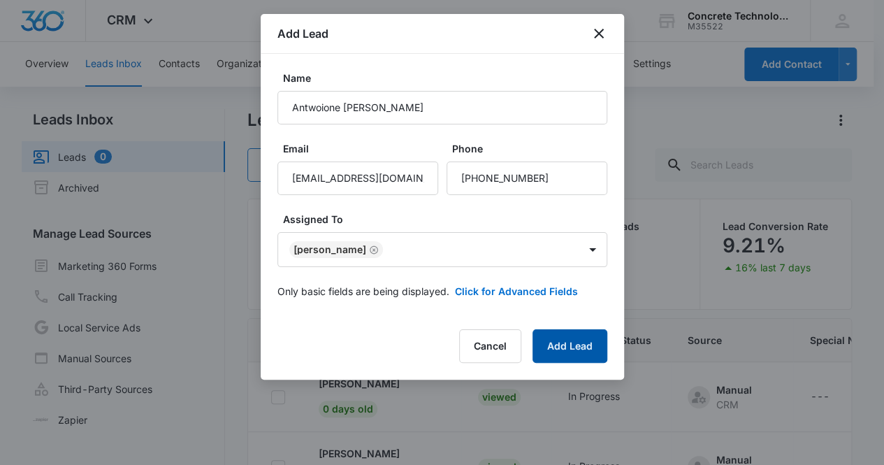
click at [574, 356] on button "Add Lead" at bounding box center [569, 346] width 75 height 34
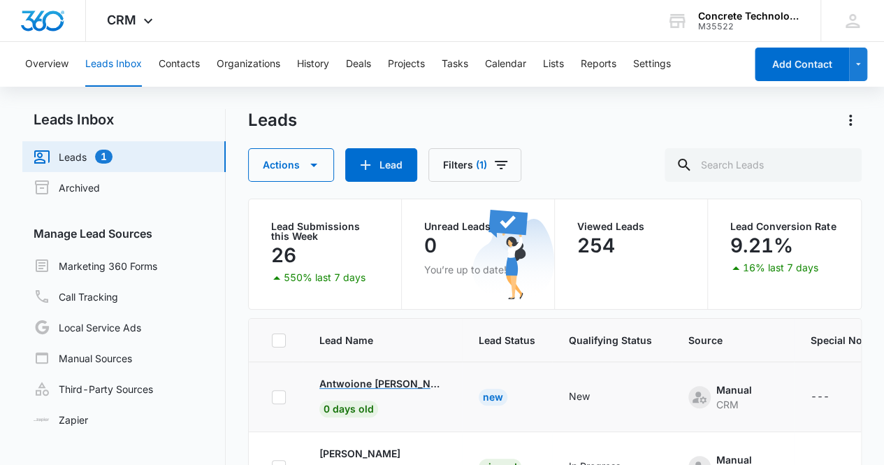
click at [379, 384] on p "Antwoione [PERSON_NAME]" at bounding box center [382, 383] width 126 height 15
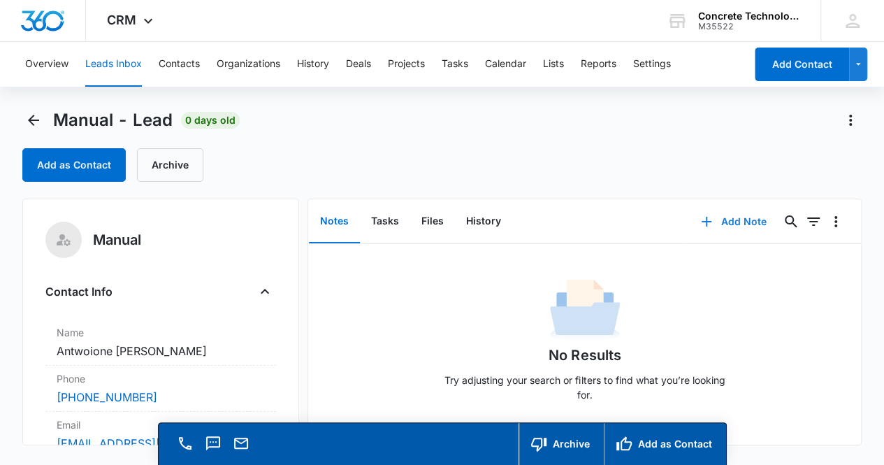
click at [735, 219] on button "Add Note" at bounding box center [733, 222] width 93 height 34
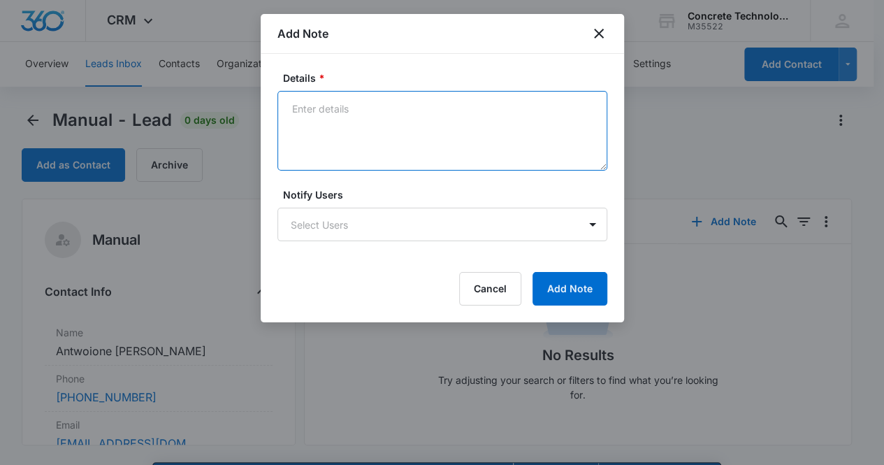
click at [312, 112] on textarea "Details *" at bounding box center [442, 131] width 330 height 80
type textarea "Voicemail, email & text"
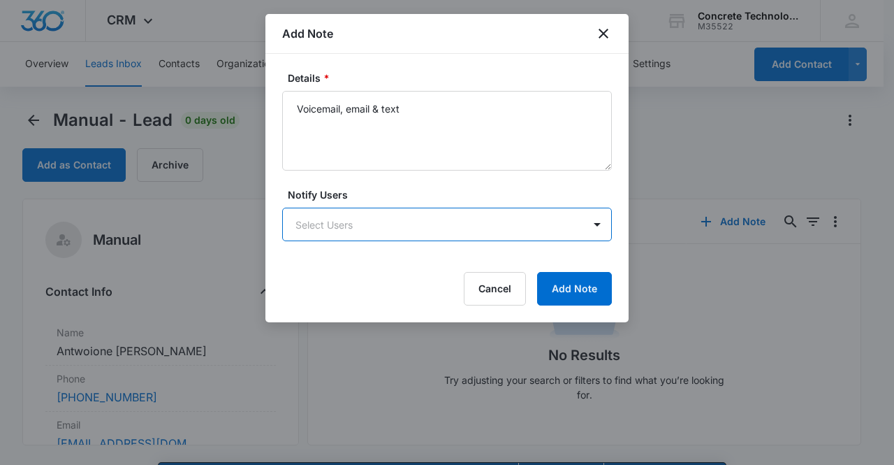
click at [347, 230] on body "CRM Apps Reputation Websites Forms CRM Email Social Content Ads Intelligence Fi…" at bounding box center [447, 252] width 894 height 504
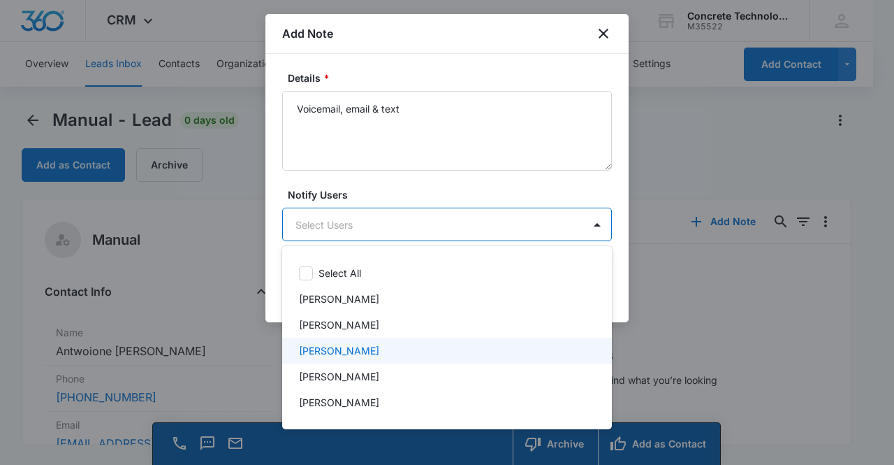
click at [342, 350] on p "[PERSON_NAME]" at bounding box center [339, 350] width 80 height 15
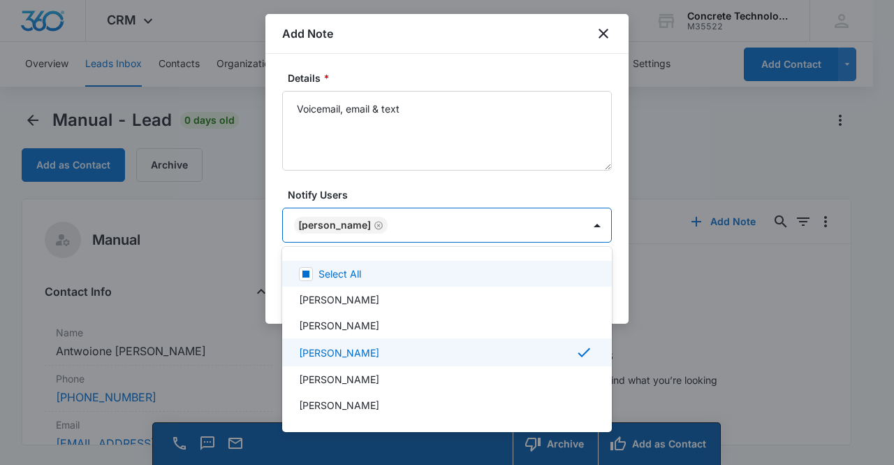
click at [347, 228] on div at bounding box center [447, 232] width 894 height 465
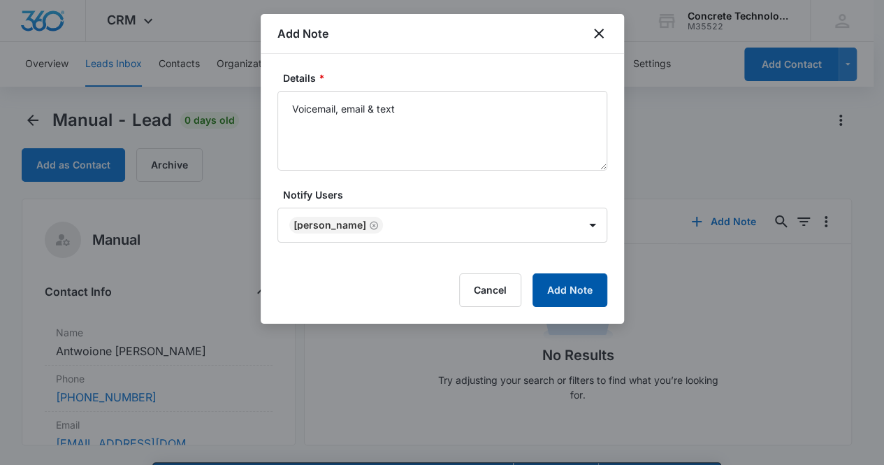
click at [555, 289] on button "Add Note" at bounding box center [569, 290] width 75 height 34
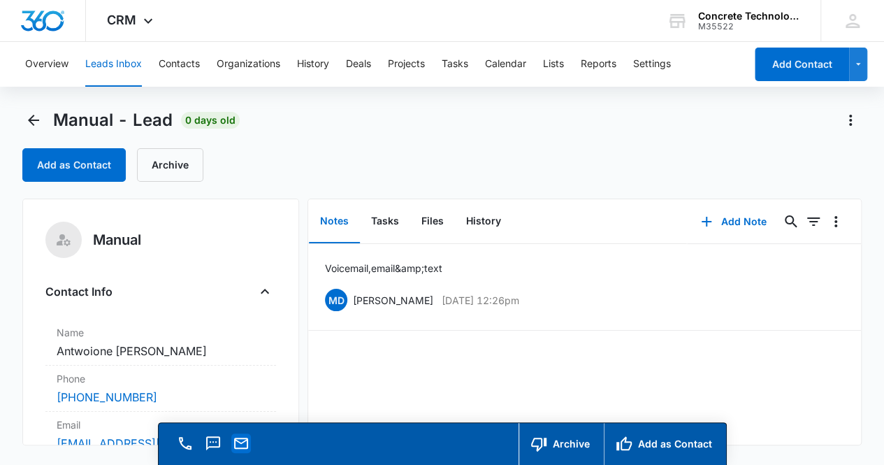
click at [237, 440] on icon "Email" at bounding box center [241, 442] width 14 height 11
click at [799, 388] on div "Voicemail, email &amp; text MD [PERSON_NAME] [DATE] 12:26pm Delete Edit" at bounding box center [584, 344] width 553 height 201
click at [388, 214] on button "Tasks" at bounding box center [385, 221] width 50 height 43
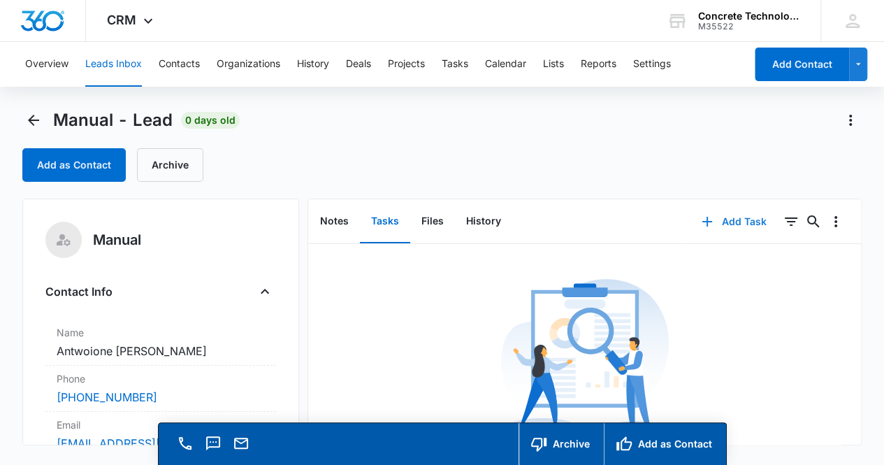
click at [731, 223] on button "Add Task" at bounding box center [734, 222] width 92 height 34
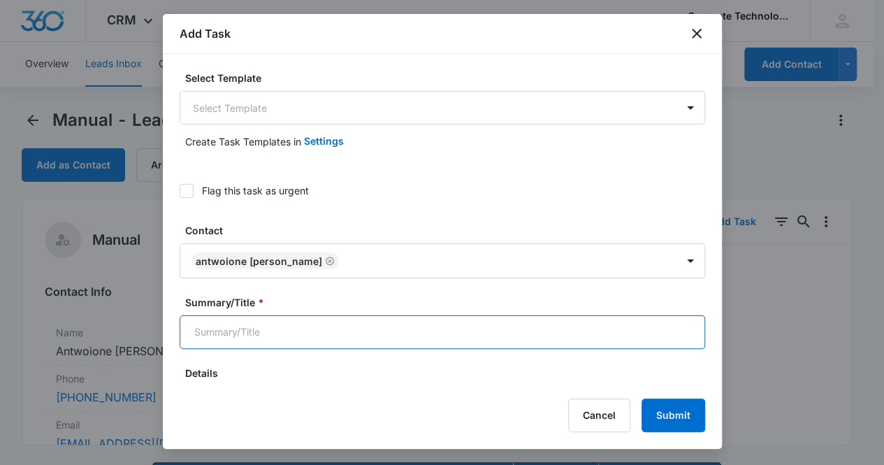
click at [316, 333] on input "Summary/Title *" at bounding box center [442, 332] width 525 height 34
type input "Call 2"
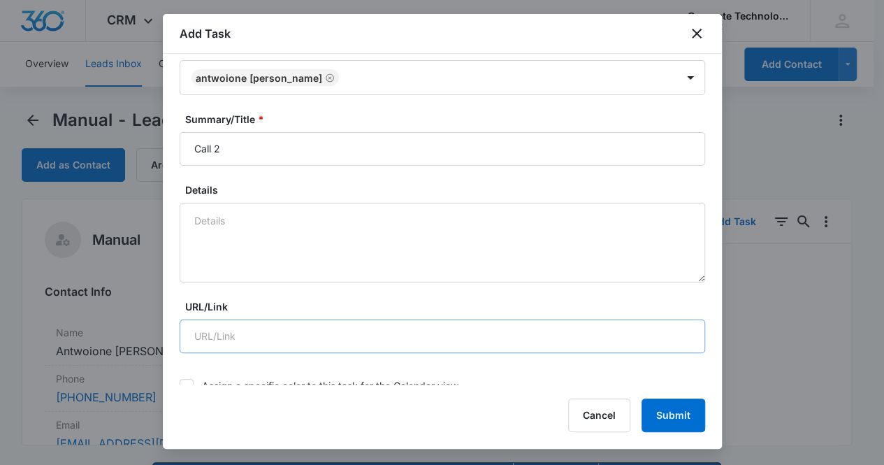
scroll to position [461, 0]
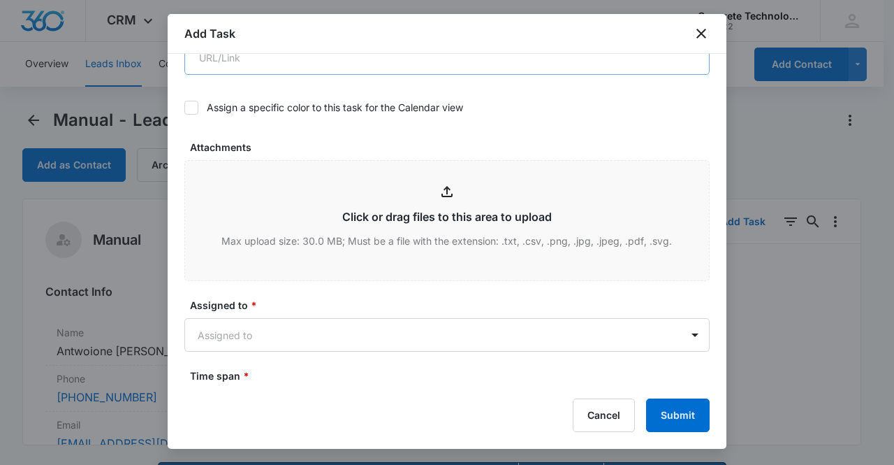
click at [341, 340] on body "CRM Apps Reputation Websites Forms CRM Email Social Content Ads Intelligence Fi…" at bounding box center [447, 252] width 894 height 504
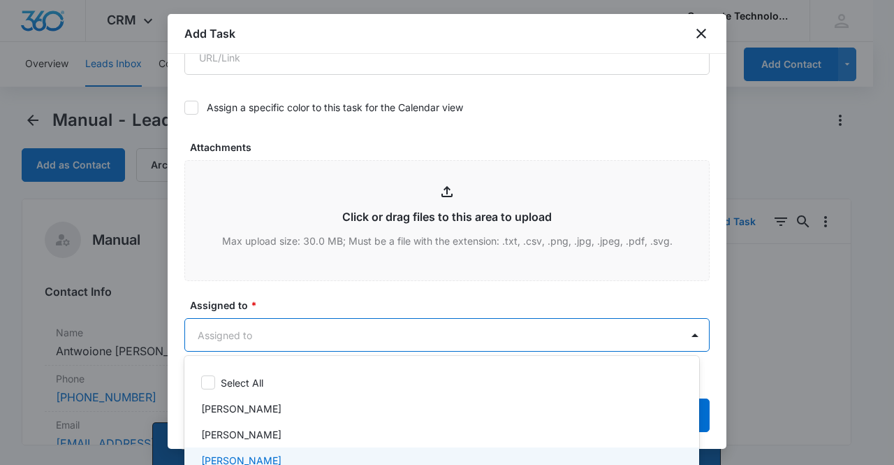
click at [293, 454] on div "[PERSON_NAME]" at bounding box center [440, 460] width 479 height 15
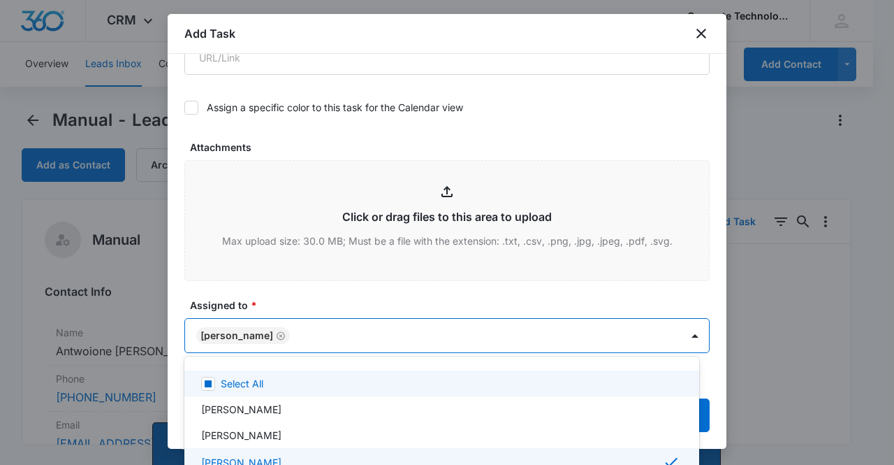
click at [244, 337] on div at bounding box center [447, 232] width 894 height 465
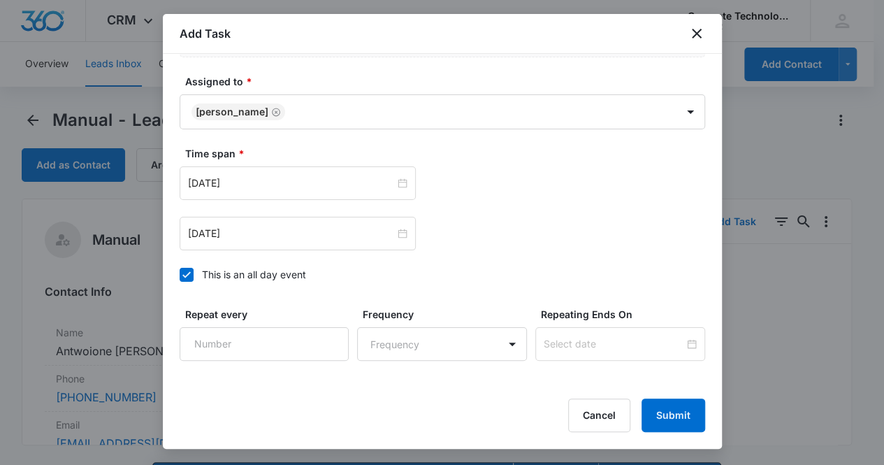
scroll to position [694, 0]
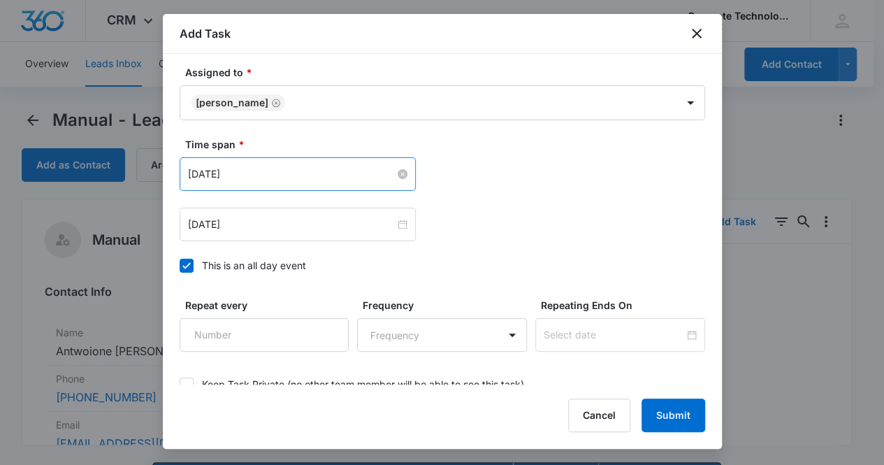
click at [303, 175] on input "[DATE]" at bounding box center [291, 173] width 207 height 15
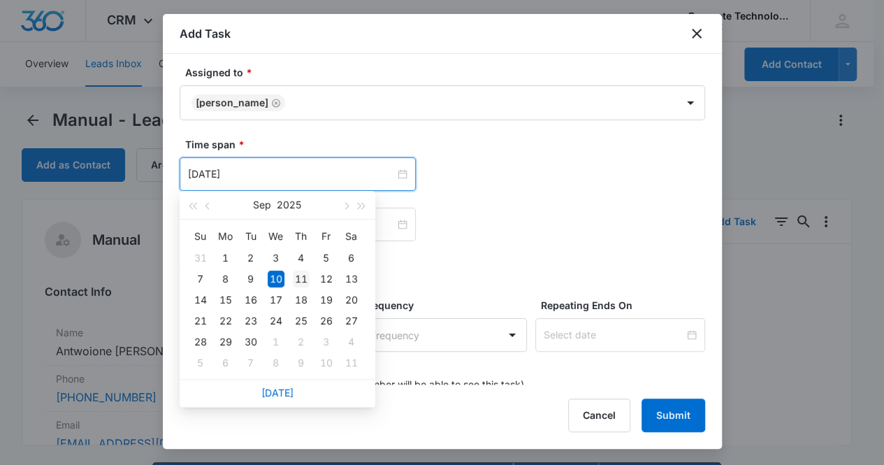
type input "[DATE]"
click at [302, 282] on div "11" at bounding box center [301, 278] width 17 height 17
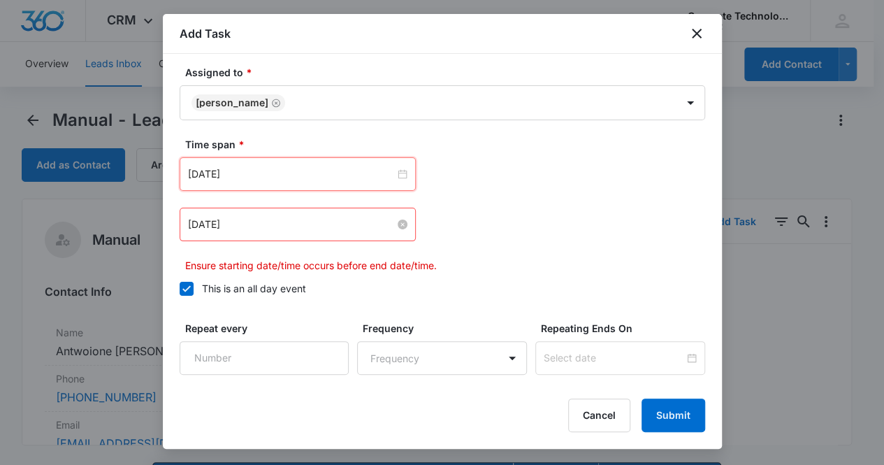
click at [297, 222] on input "[DATE]" at bounding box center [291, 224] width 207 height 15
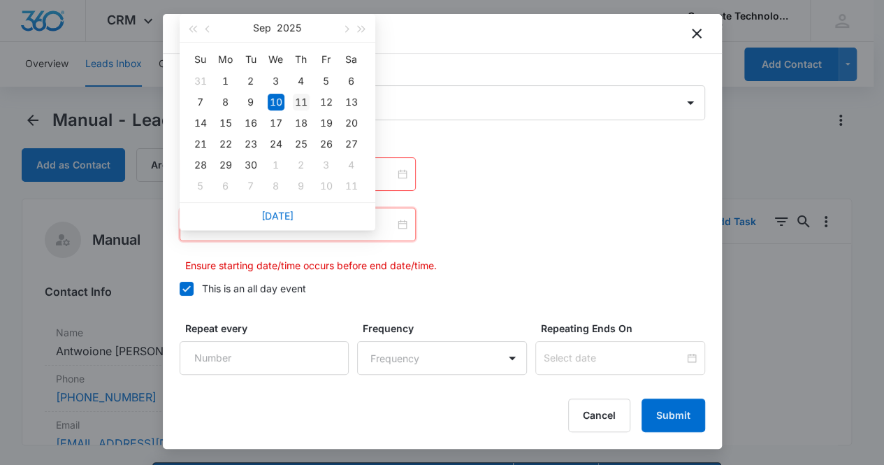
type input "[DATE]"
click at [303, 101] on div "11" at bounding box center [301, 102] width 17 height 17
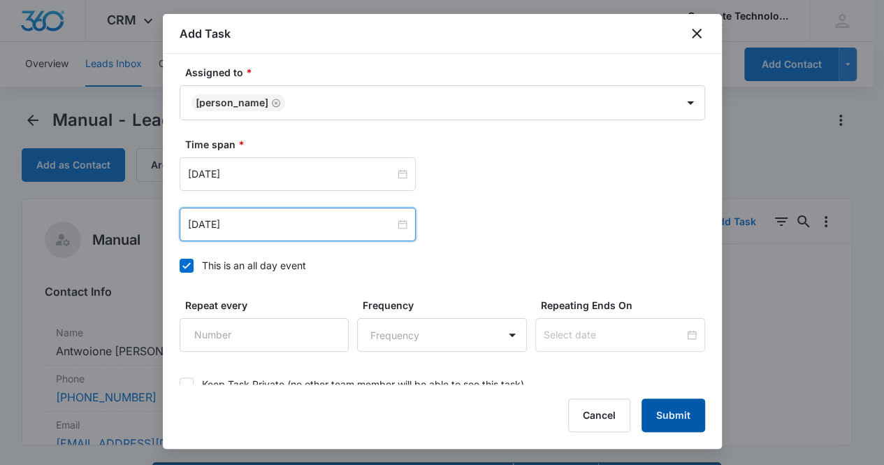
click at [685, 414] on button "Submit" at bounding box center [673, 415] width 64 height 34
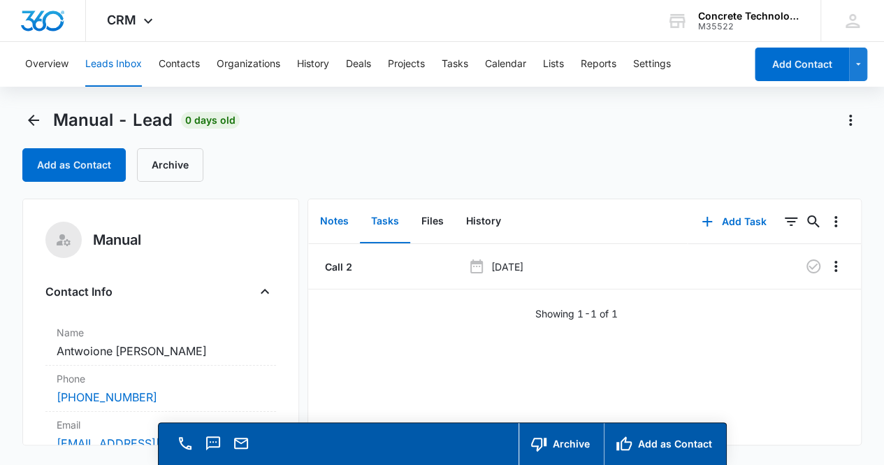
click at [335, 217] on button "Notes" at bounding box center [334, 221] width 51 height 43
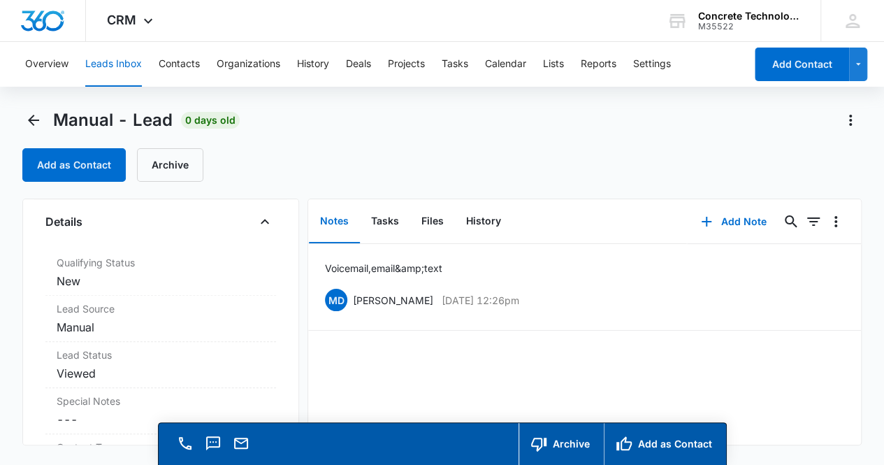
scroll to position [372, 0]
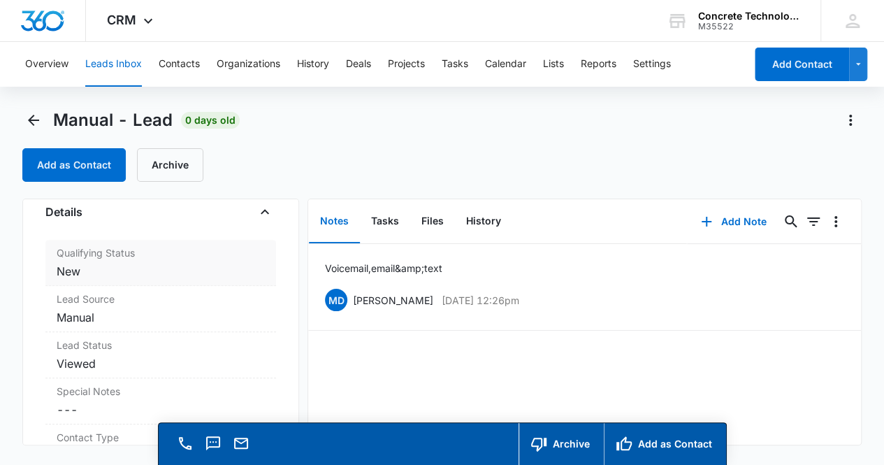
click at [161, 270] on dd "Cancel Save Changes New" at bounding box center [161, 271] width 209 height 17
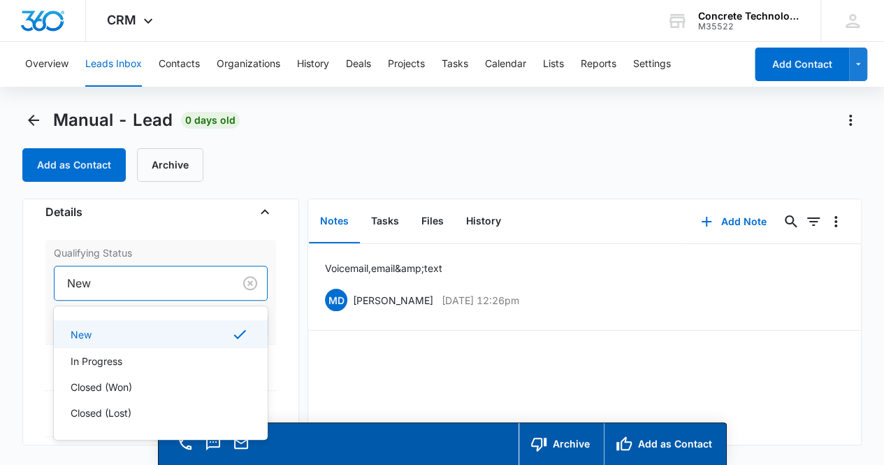
click at [163, 279] on div at bounding box center [141, 283] width 149 height 20
click at [154, 364] on div "In Progress" at bounding box center [160, 361] width 178 height 15
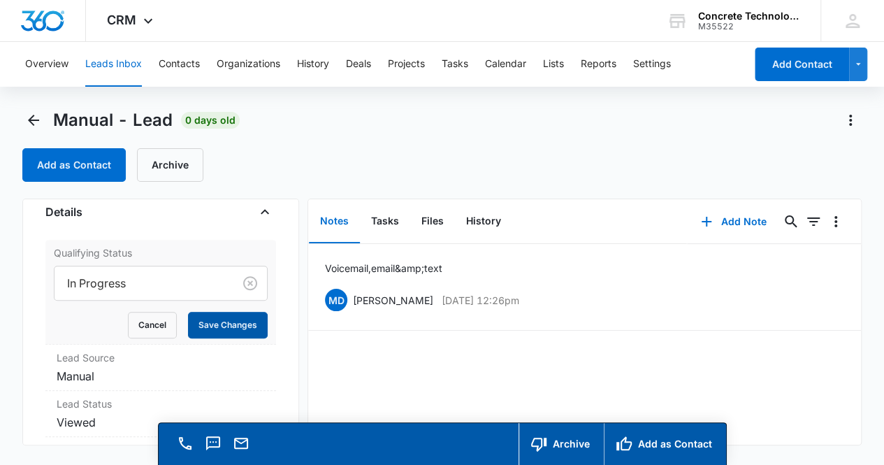
click at [222, 326] on button "Save Changes" at bounding box center [228, 325] width 80 height 27
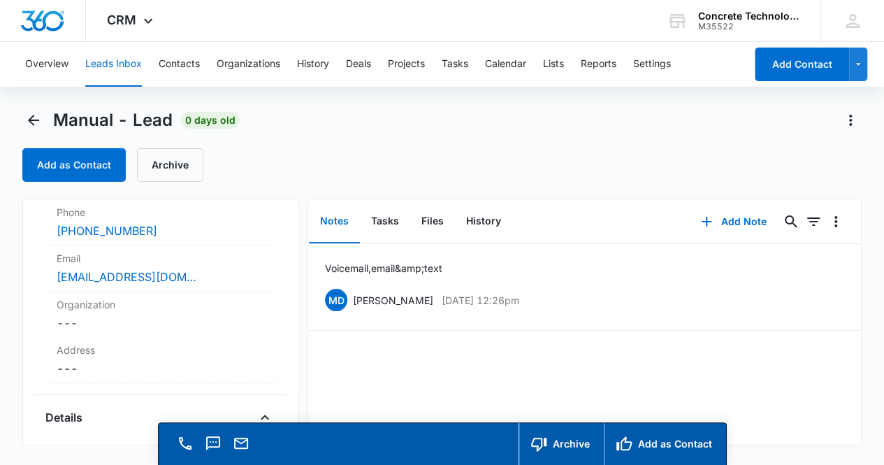
scroll to position [0, 0]
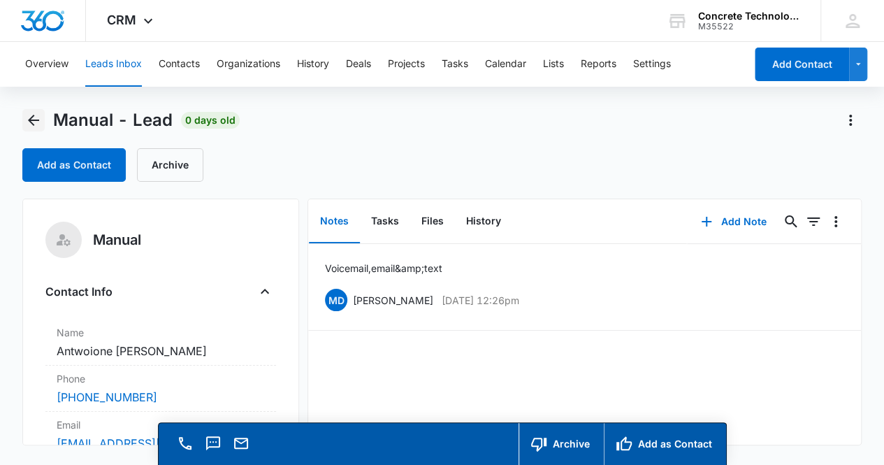
click at [31, 120] on icon "Back" at bounding box center [33, 120] width 11 height 11
